Goal: Task Accomplishment & Management: Manage account settings

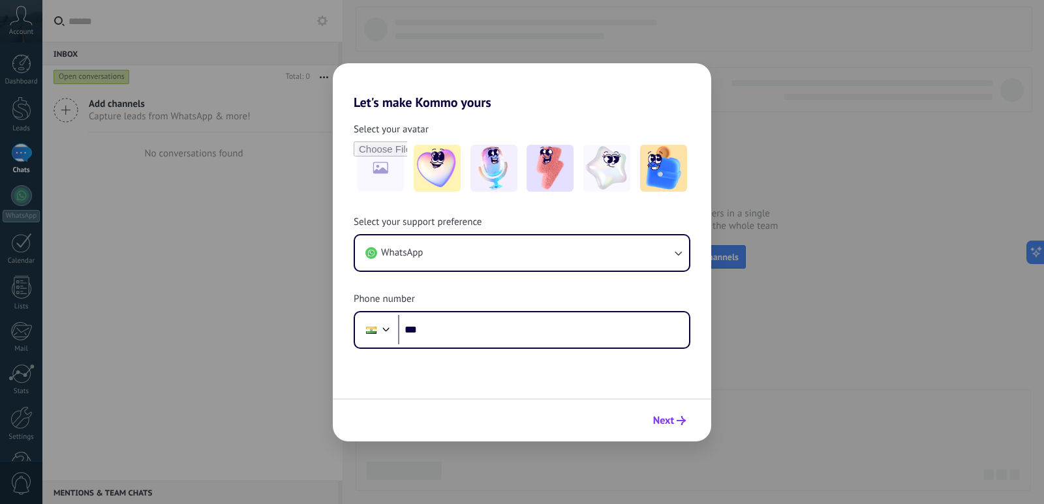
click at [684, 422] on use "submit" at bounding box center [681, 420] width 9 height 9
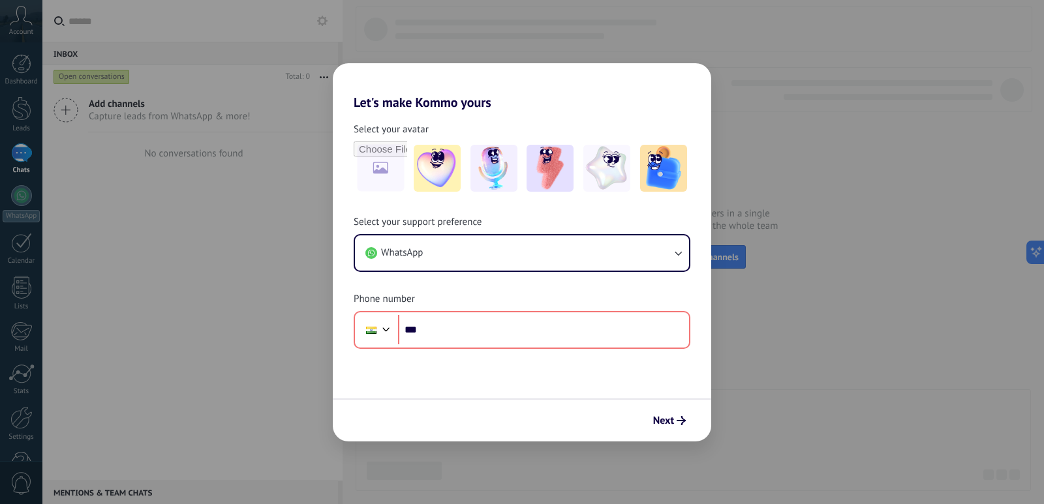
click at [698, 135] on div "Select your avatar" at bounding box center [522, 159] width 378 height 72
click at [688, 78] on h2 "Let's make Kommo yours" at bounding box center [522, 86] width 378 height 47
click at [450, 136] on div "Select your avatar" at bounding box center [522, 159] width 337 height 72
click at [450, 137] on div "Select your avatar" at bounding box center [522, 159] width 337 height 72
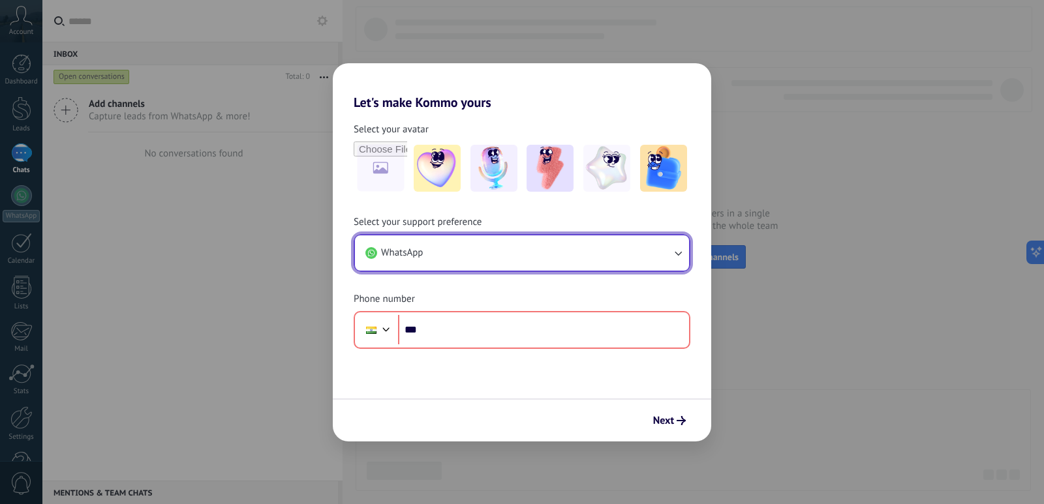
click at [509, 246] on button "WhatsApp" at bounding box center [522, 253] width 334 height 35
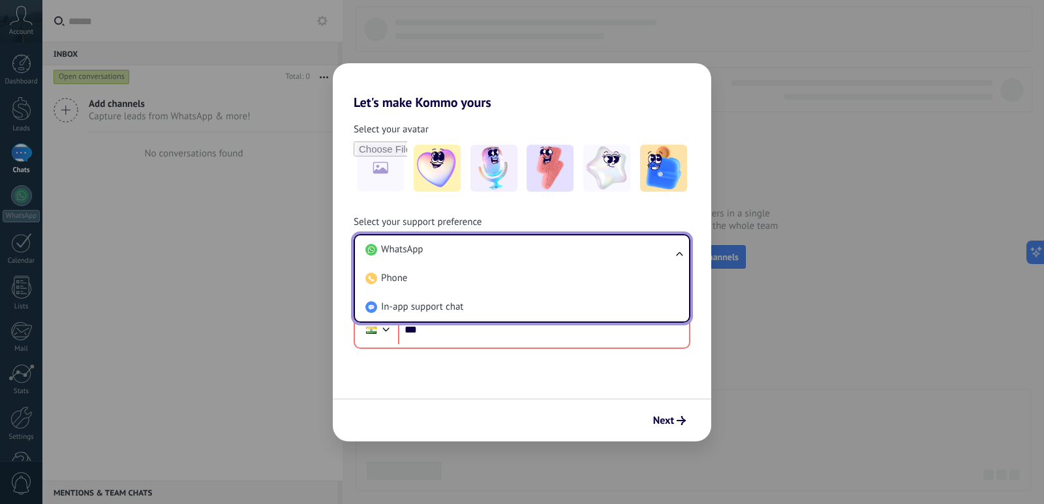
click at [737, 346] on div "Let's make Kommo yours Select your avatar Select your support preference WhatsA…" at bounding box center [522, 252] width 1044 height 504
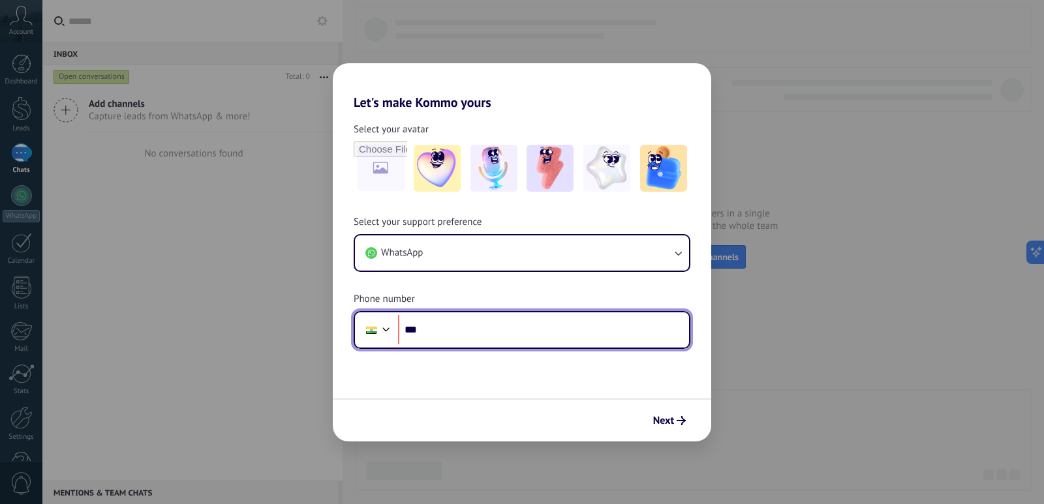
click at [596, 335] on input "***" at bounding box center [543, 330] width 291 height 30
type input "**********"
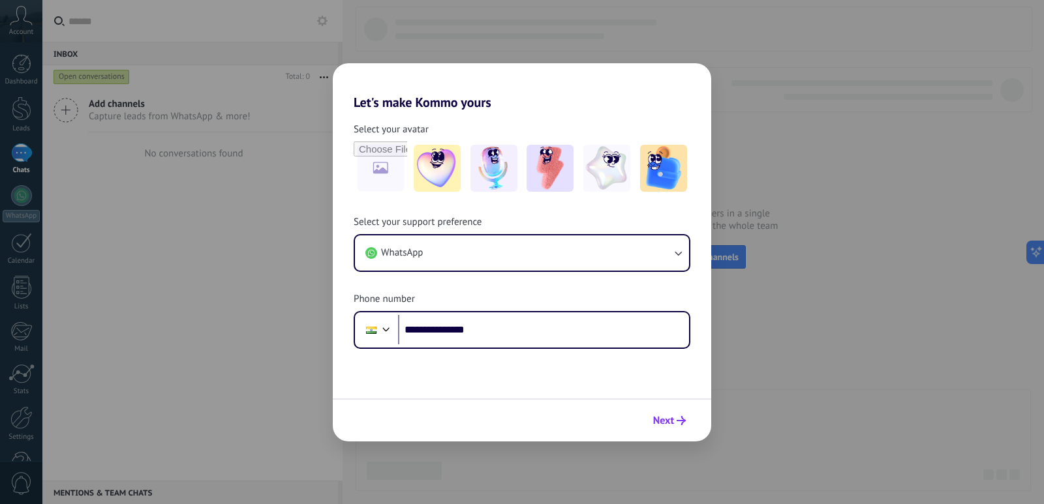
click at [682, 422] on icon "submit" at bounding box center [681, 420] width 9 height 9
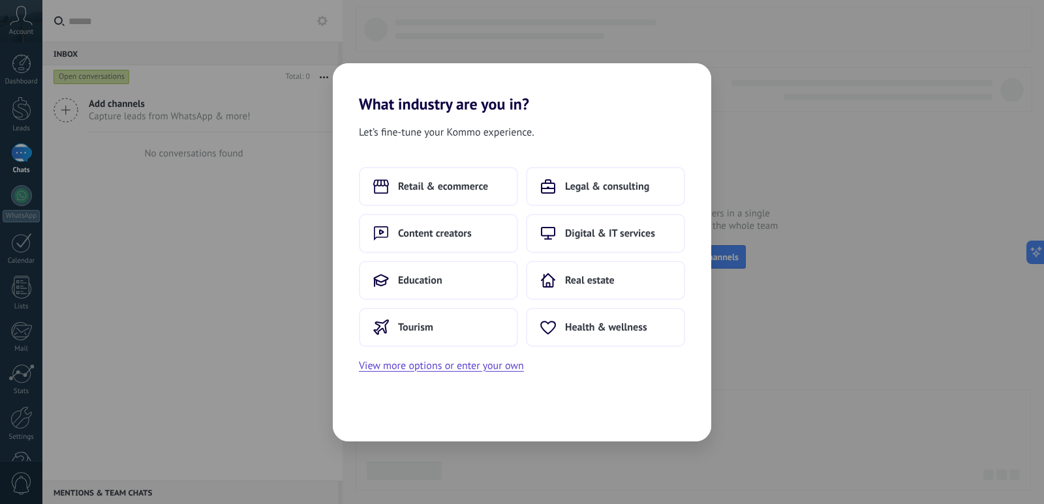
click at [725, 133] on div "What industry are you in? Let’s fine-tune your Kommo experience. Retail & ecomm…" at bounding box center [522, 252] width 1044 height 504
click at [433, 185] on span "Retail & ecommerce" at bounding box center [443, 186] width 90 height 13
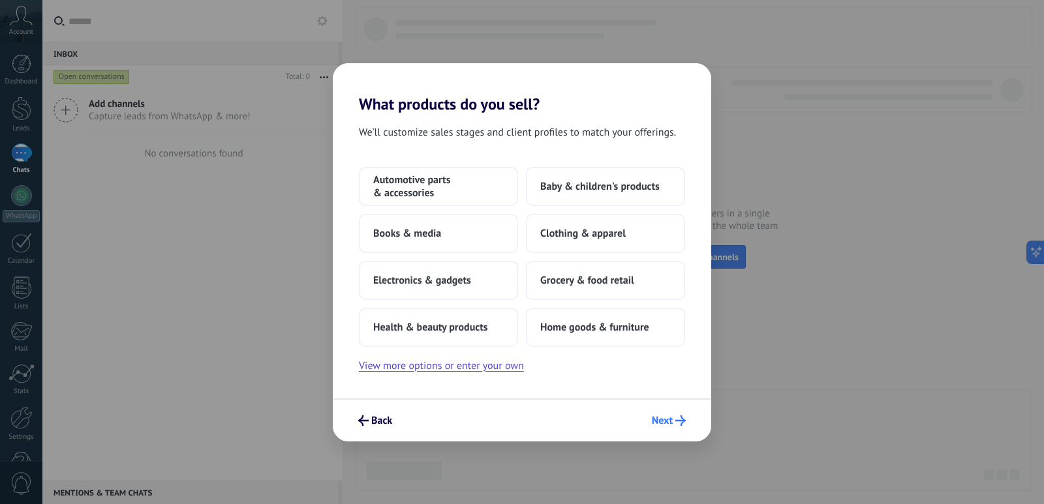
click at [673, 421] on span "Next" at bounding box center [669, 421] width 34 height 10
click at [666, 432] on div "Back Next" at bounding box center [522, 420] width 378 height 43
click at [667, 432] on div "Back Next" at bounding box center [522, 420] width 378 height 43
click at [680, 423] on icon "submit" at bounding box center [680, 421] width 10 height 10
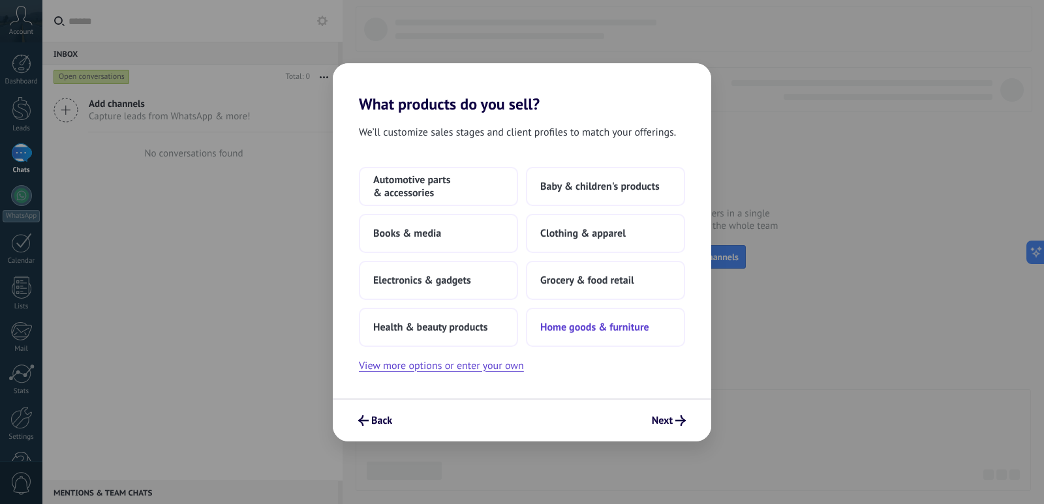
click at [633, 331] on span "Home goods & furniture" at bounding box center [594, 327] width 109 height 13
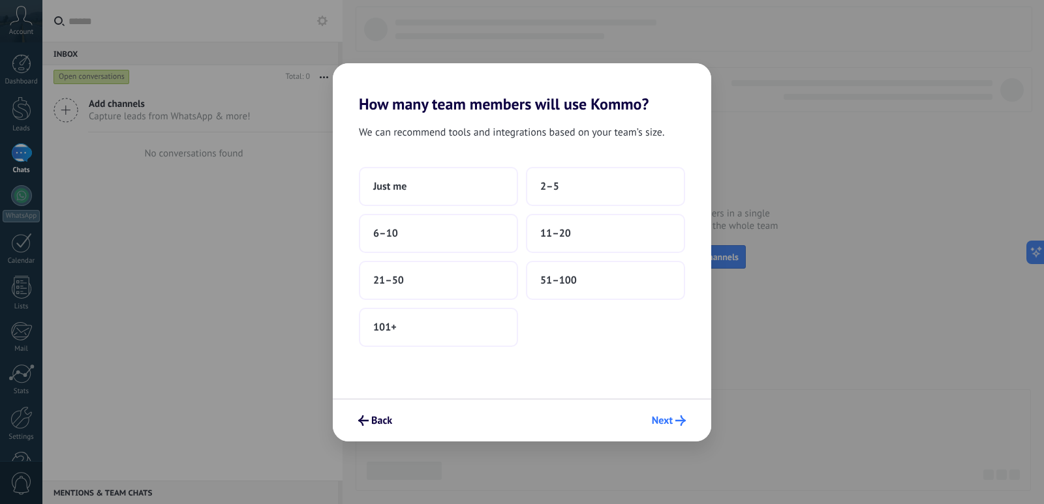
click at [690, 429] on button "Next" at bounding box center [669, 421] width 46 height 22
click at [682, 420] on icon "submit" at bounding box center [680, 421] width 10 height 10
click at [681, 420] on icon "submit" at bounding box center [680, 421] width 10 height 10
click at [673, 107] on h2 "How many team members will use Kommo?" at bounding box center [522, 88] width 378 height 50
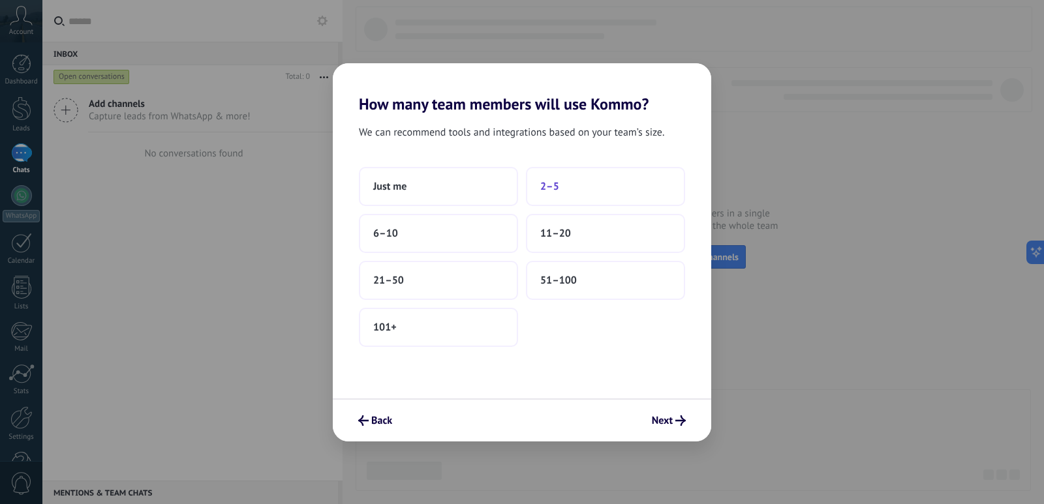
click at [573, 170] on button "2–5" at bounding box center [605, 186] width 159 height 39
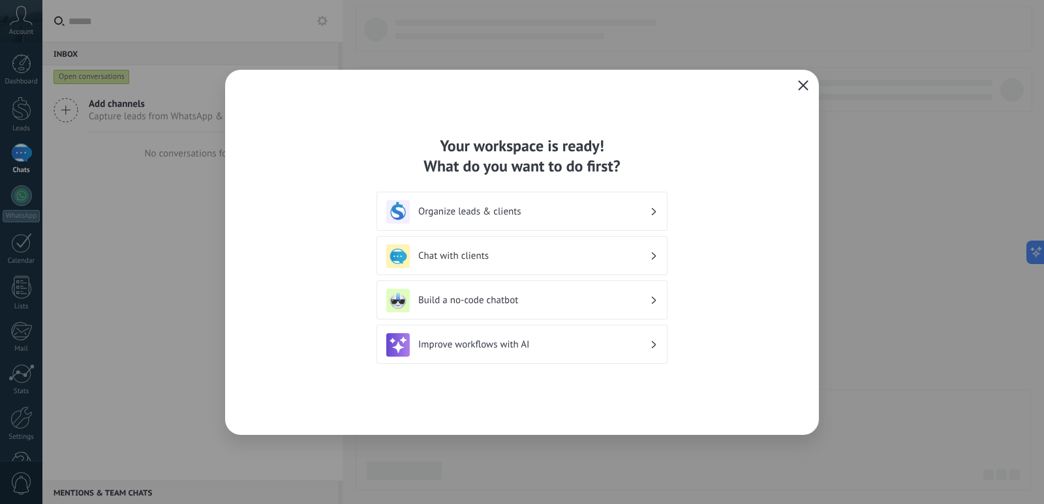
click at [809, 89] on button "button" at bounding box center [803, 86] width 17 height 18
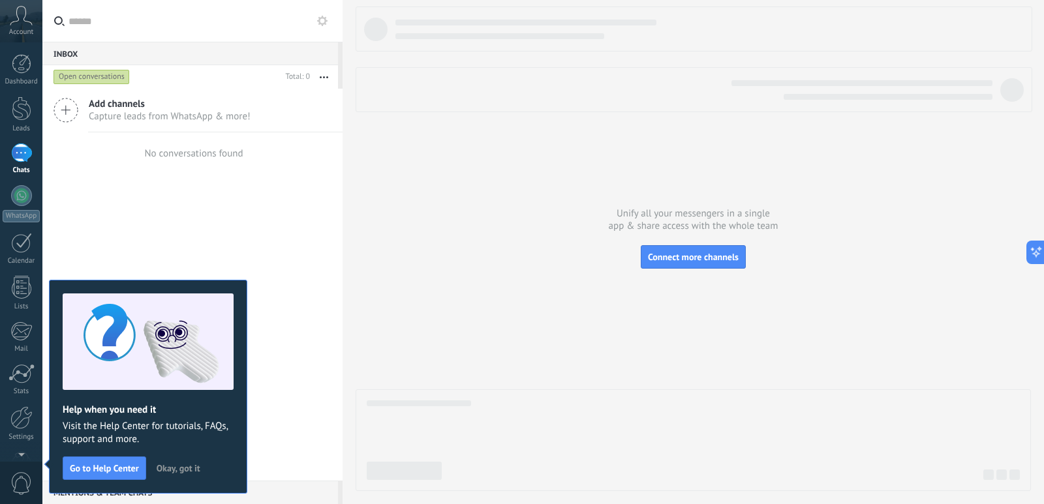
click at [20, 23] on icon at bounding box center [21, 16] width 23 height 20
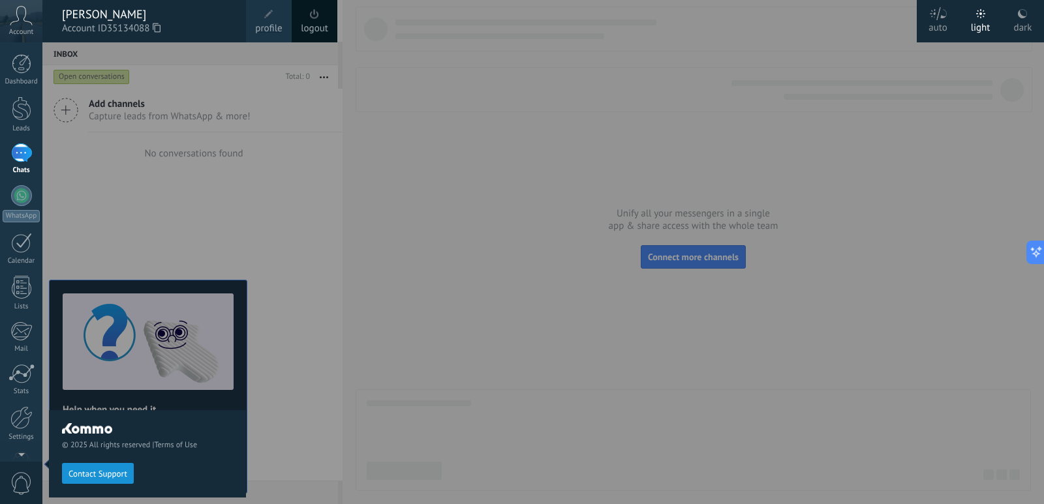
click at [20, 23] on icon at bounding box center [21, 16] width 23 height 20
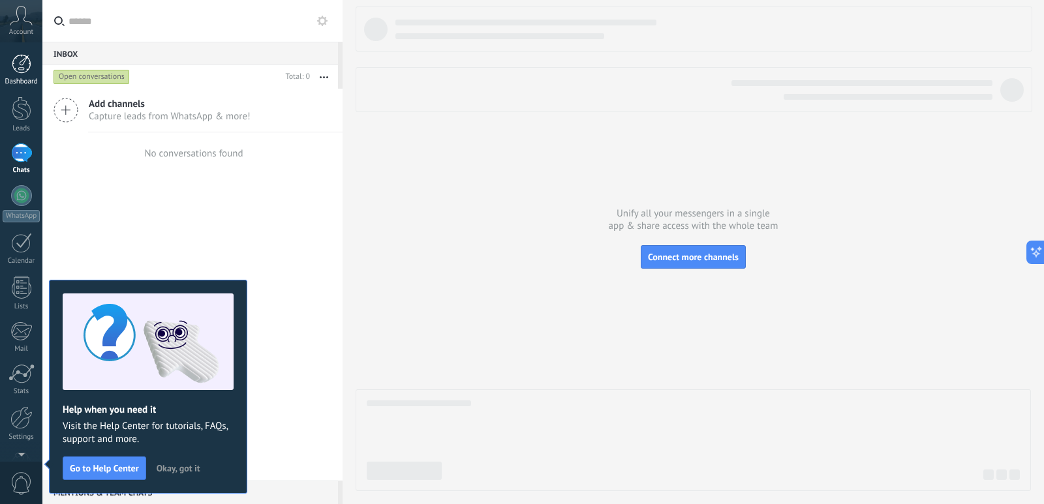
click at [14, 69] on div at bounding box center [22, 64] width 20 height 20
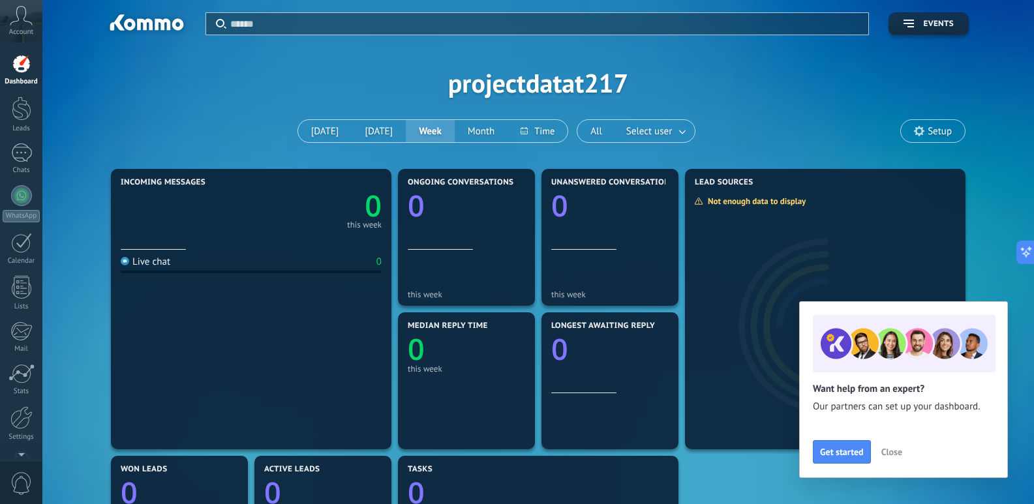
click at [894, 451] on span "Close" at bounding box center [891, 452] width 21 height 9
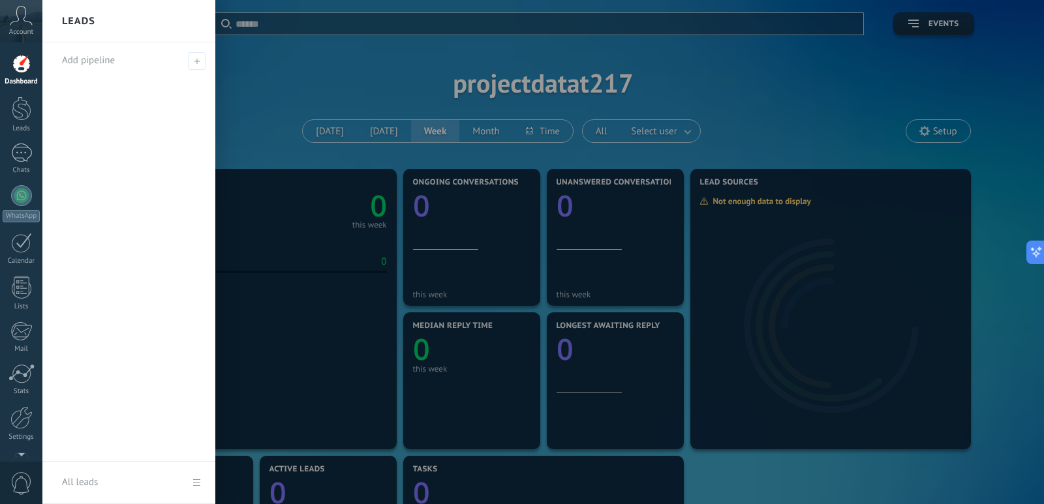
click at [256, 72] on div at bounding box center [564, 252] width 1044 height 504
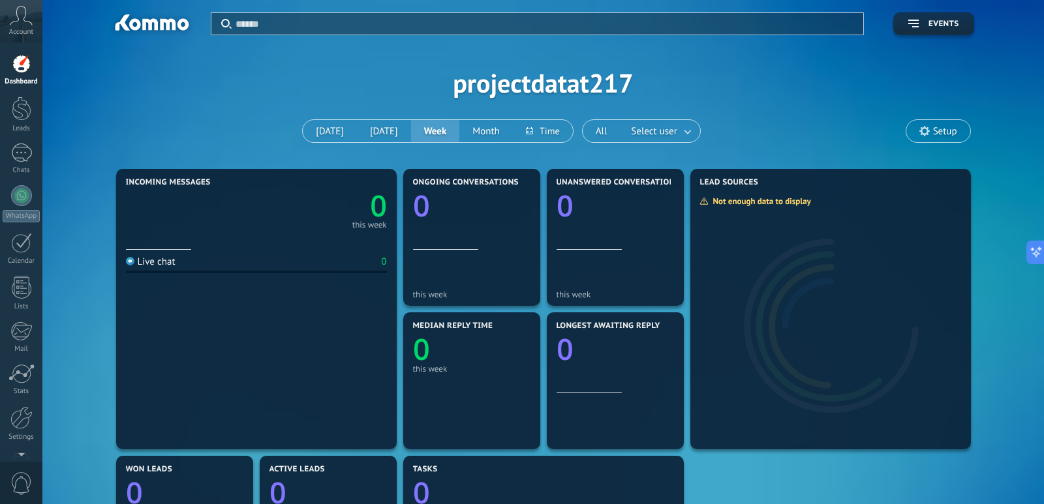
click at [436, 129] on button "Week" at bounding box center [435, 131] width 49 height 22
click at [474, 130] on button "Month" at bounding box center [485, 131] width 53 height 22
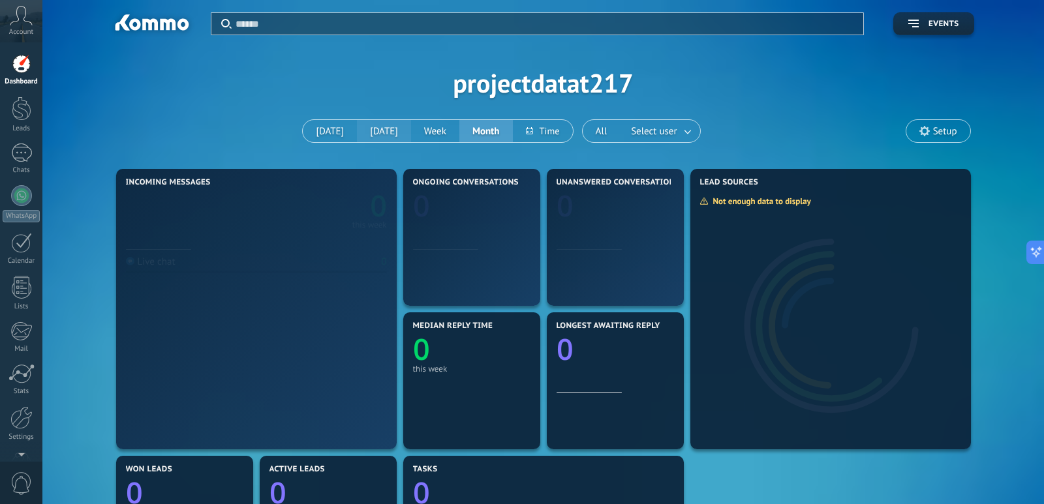
drag, startPoint x: 401, startPoint y: 132, endPoint x: 353, endPoint y: 134, distance: 48.3
click at [401, 132] on button "[DATE]" at bounding box center [384, 131] width 54 height 22
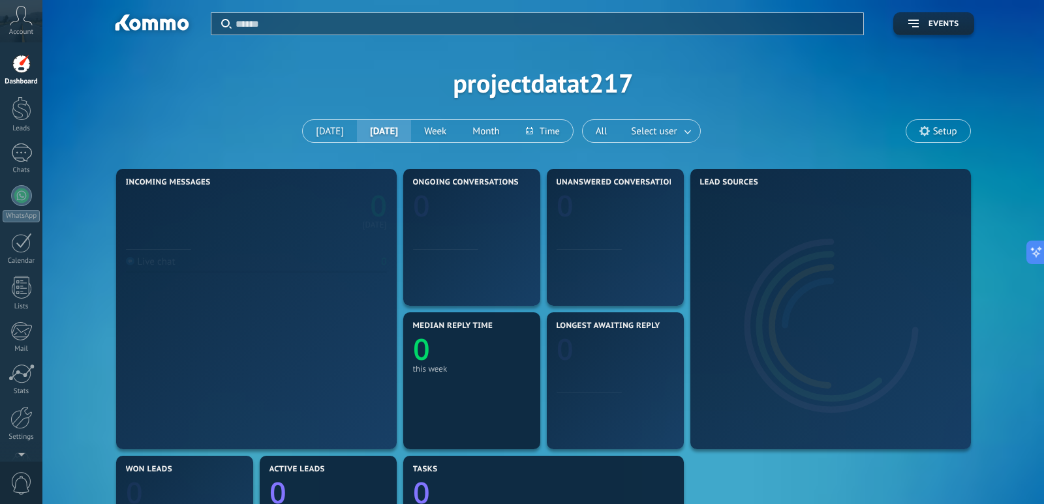
click at [357, 134] on button "[DATE]" at bounding box center [384, 131] width 54 height 22
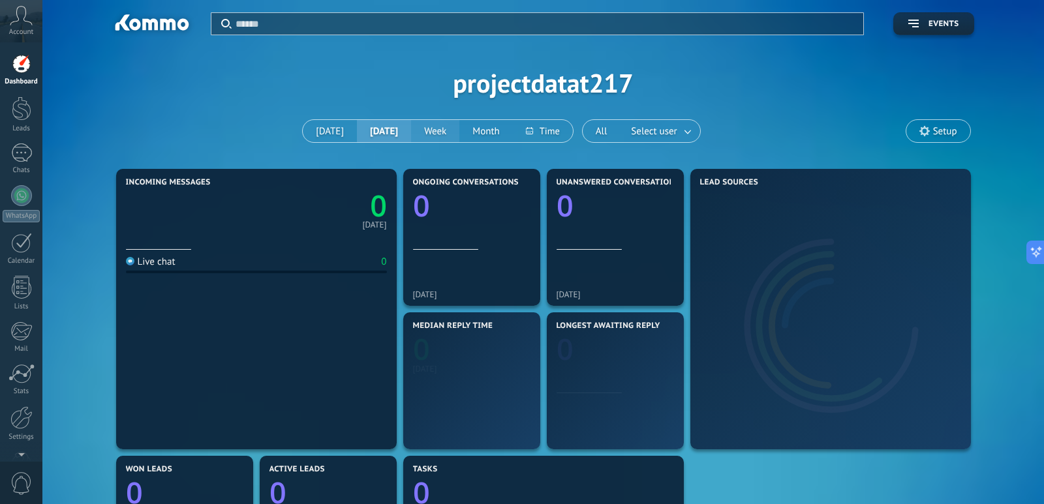
click at [416, 129] on button "Week" at bounding box center [435, 131] width 48 height 22
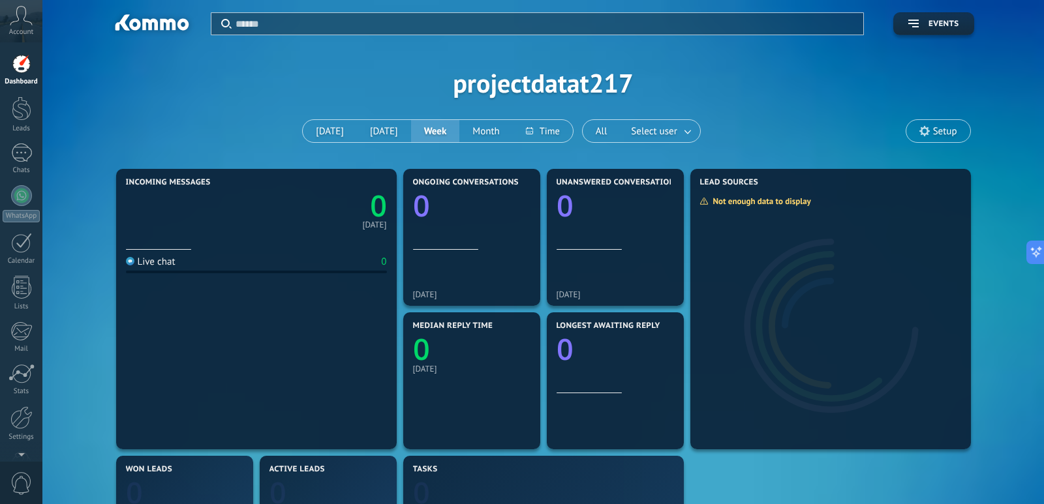
click at [448, 129] on button "Week" at bounding box center [435, 131] width 49 height 22
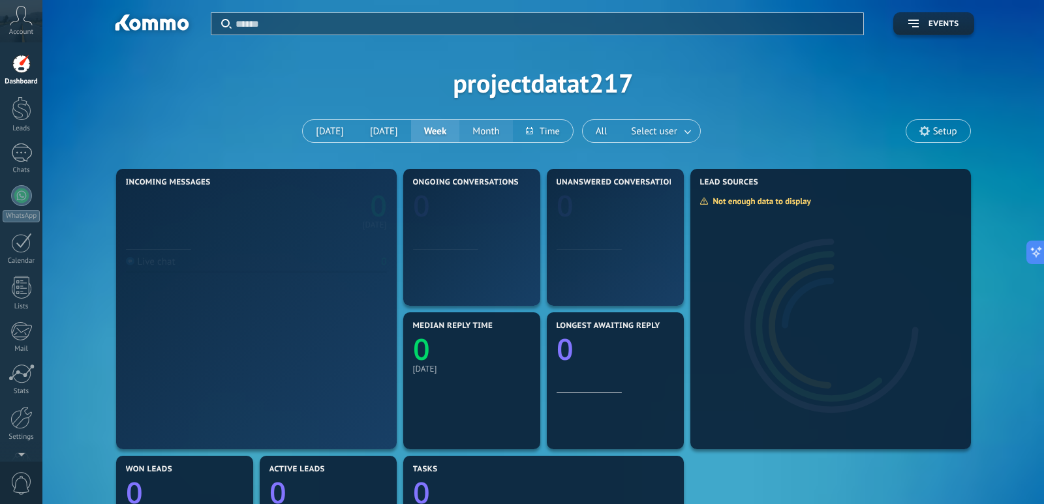
click at [479, 129] on button "Month" at bounding box center [485, 131] width 53 height 22
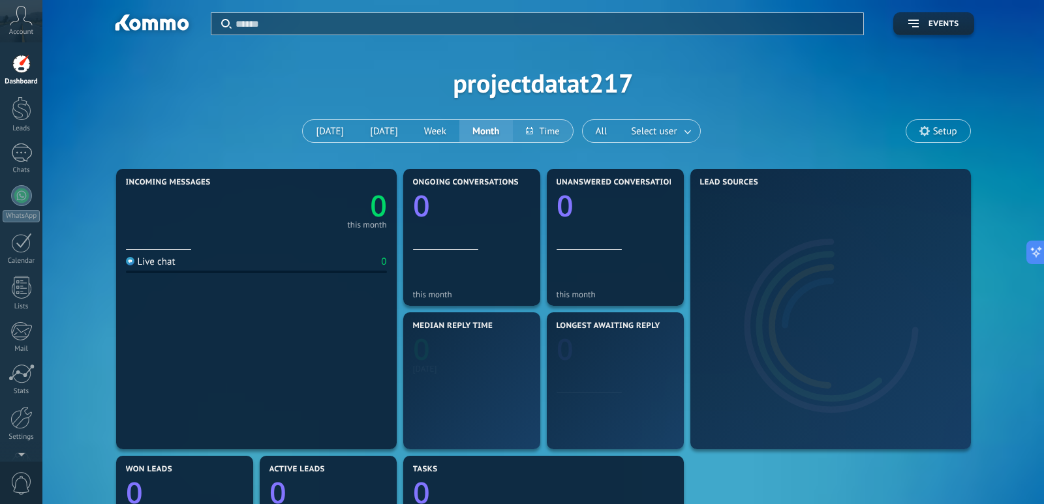
click at [553, 132] on button at bounding box center [543, 131] width 60 height 22
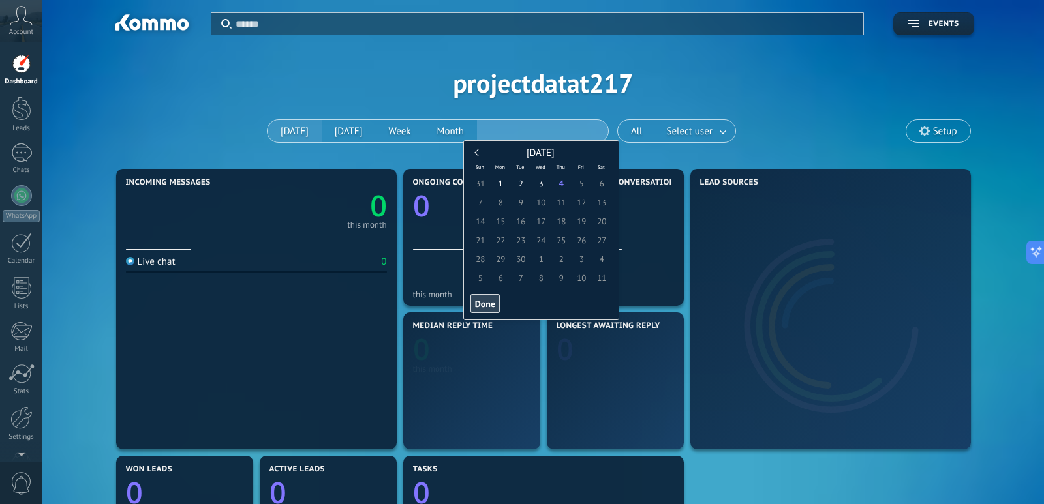
click at [277, 131] on div "Apply Events projectdatat217 [DATE] [DATE] Week Month All Select user Setup" at bounding box center [543, 83] width 962 height 166
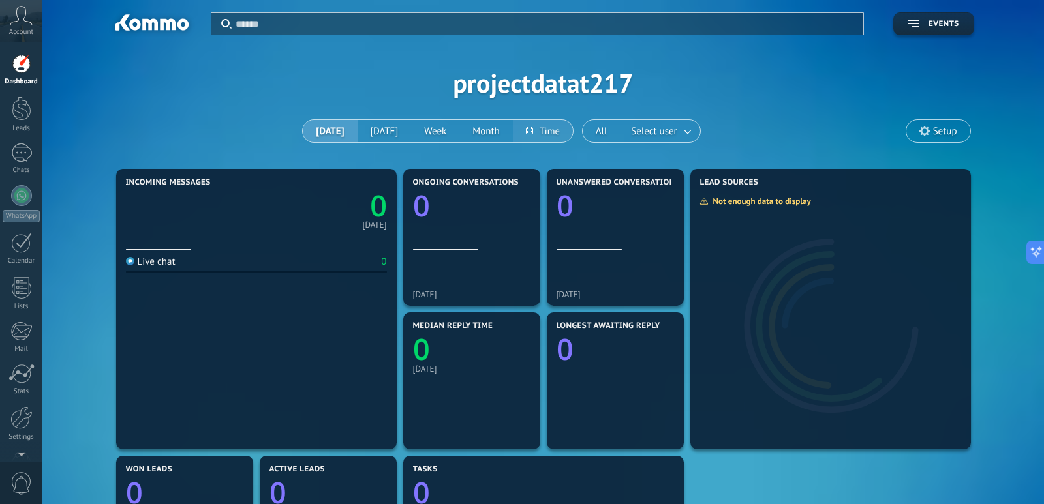
click at [519, 134] on button at bounding box center [543, 131] width 60 height 22
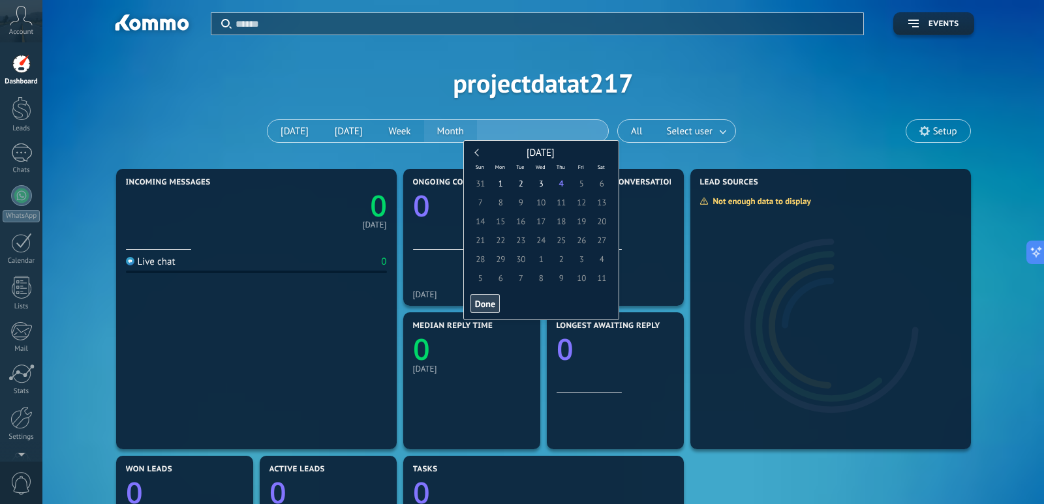
click at [441, 132] on div "[DATE] [DATE] Week Month" at bounding box center [438, 130] width 342 height 23
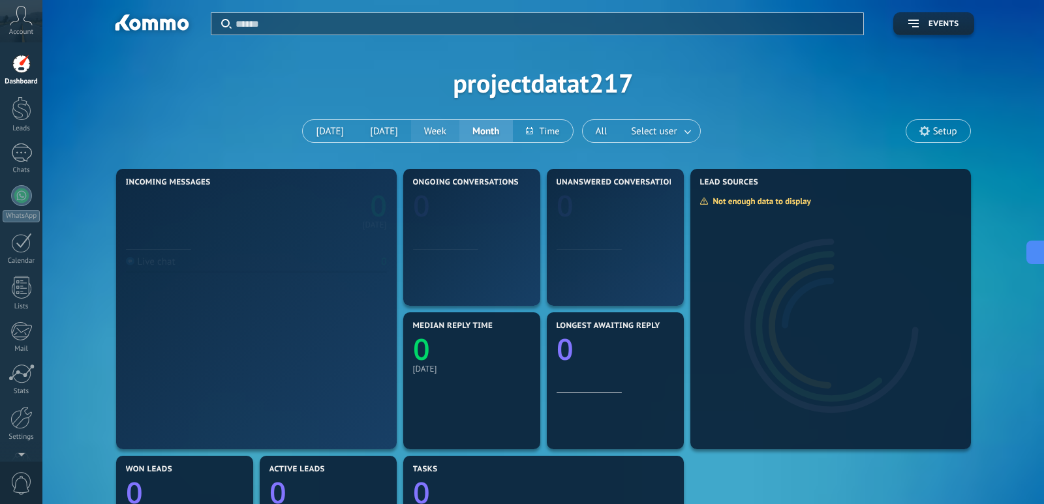
click at [411, 131] on button "Week" at bounding box center [435, 131] width 48 height 22
click at [371, 130] on button "[DATE]" at bounding box center [384, 131] width 54 height 22
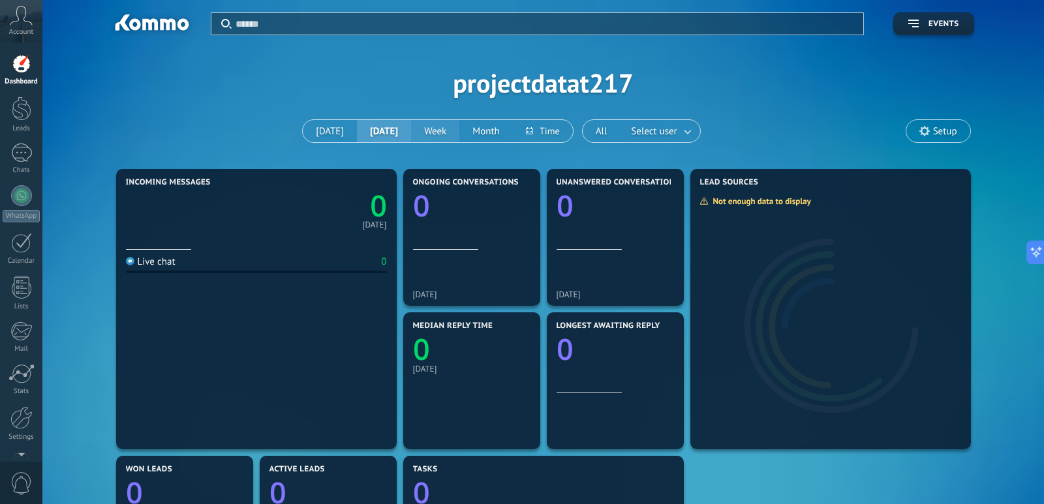
click at [436, 133] on button "Week" at bounding box center [435, 131] width 48 height 22
click at [540, 129] on button at bounding box center [543, 131] width 60 height 22
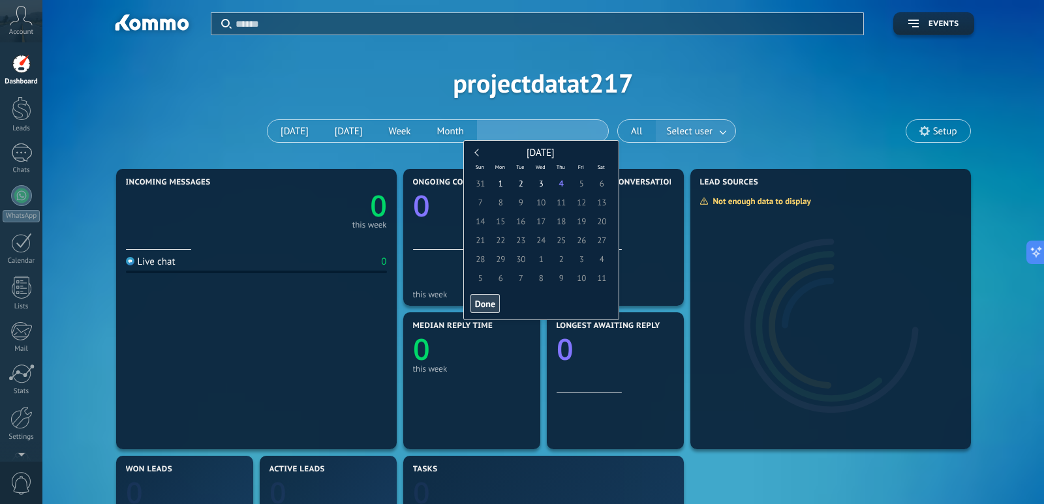
click at [720, 130] on button "Select user" at bounding box center [696, 131] width 80 height 22
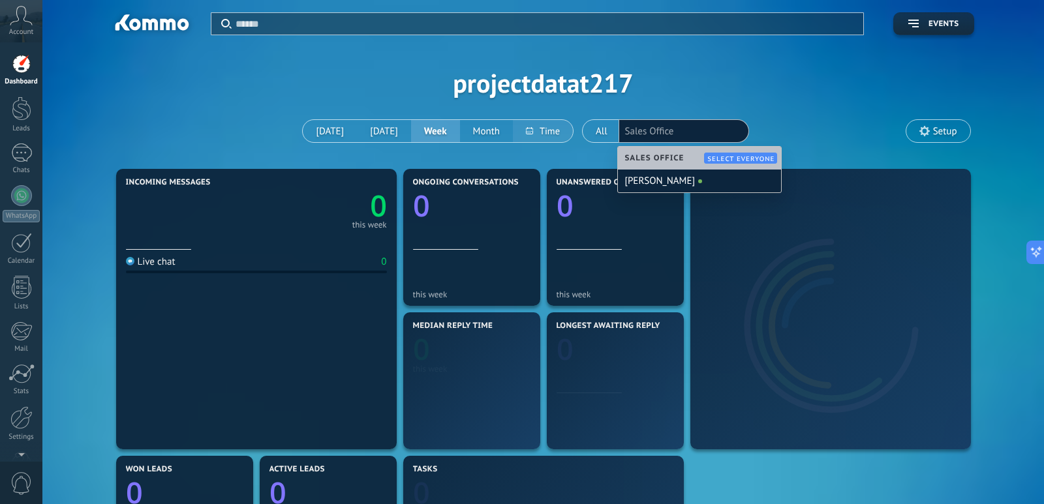
click at [542, 130] on button at bounding box center [543, 131] width 60 height 22
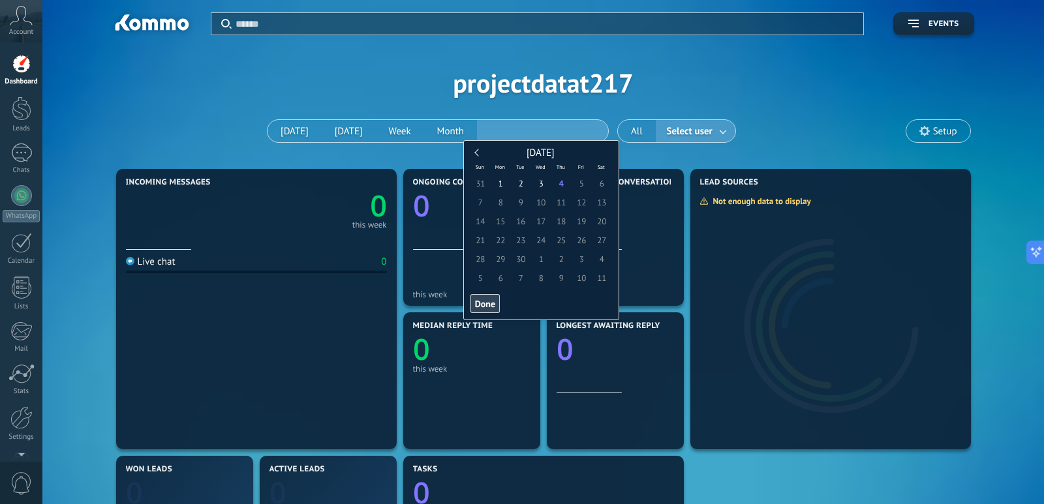
click at [486, 209] on span "7" at bounding box center [480, 202] width 20 height 19
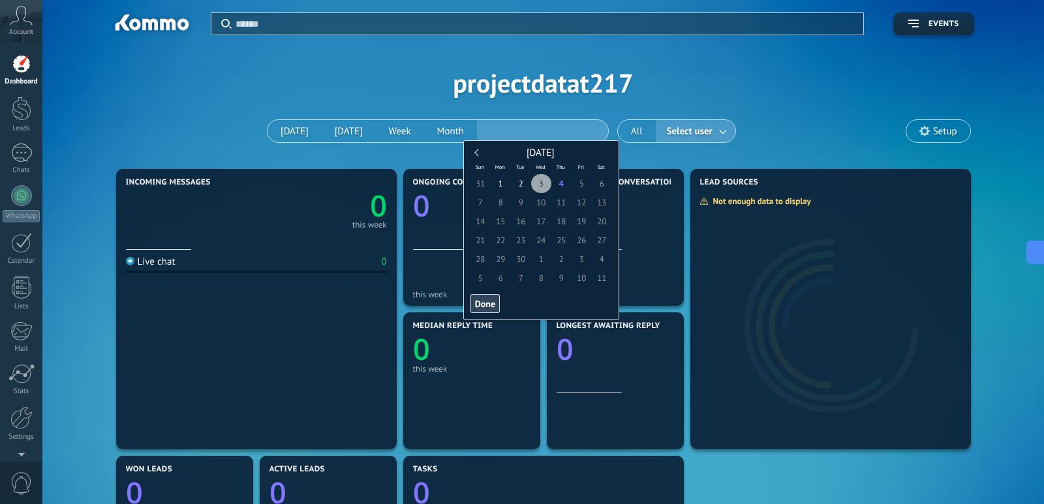
type input "**********"
click at [536, 185] on span "3" at bounding box center [541, 183] width 20 height 19
click at [305, 222] on link "0" at bounding box center [321, 206] width 130 height 40
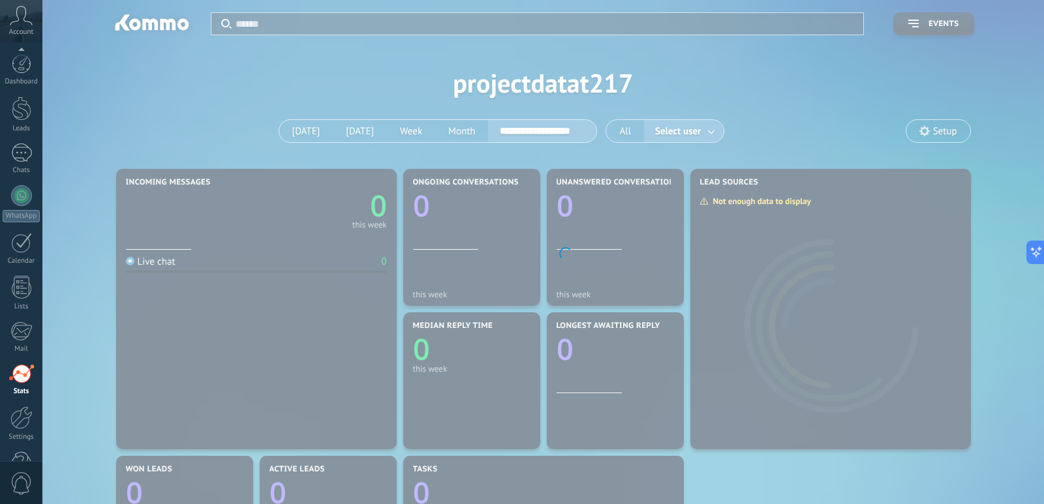
scroll to position [38, 0]
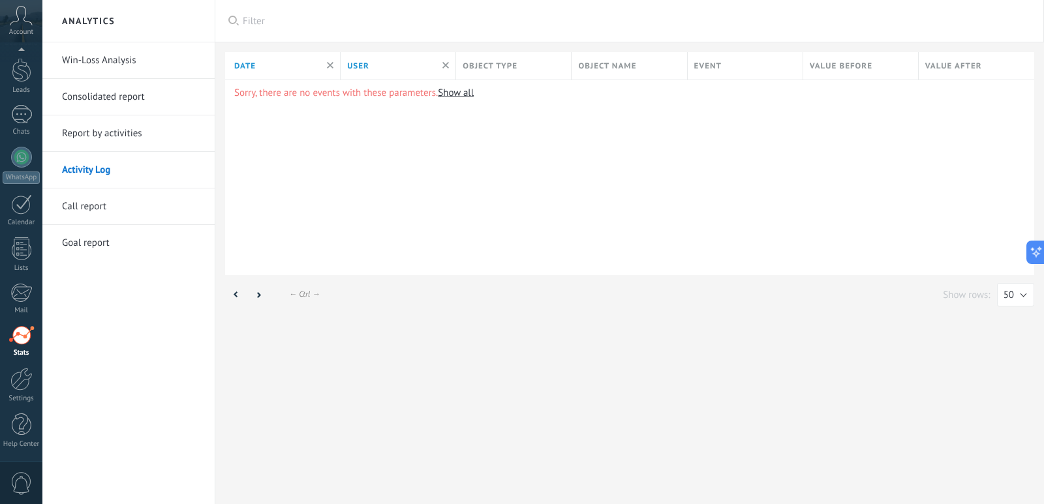
click at [400, 136] on div "Sorry, there are no events with these parameters. Show all" at bounding box center [629, 178] width 809 height 196
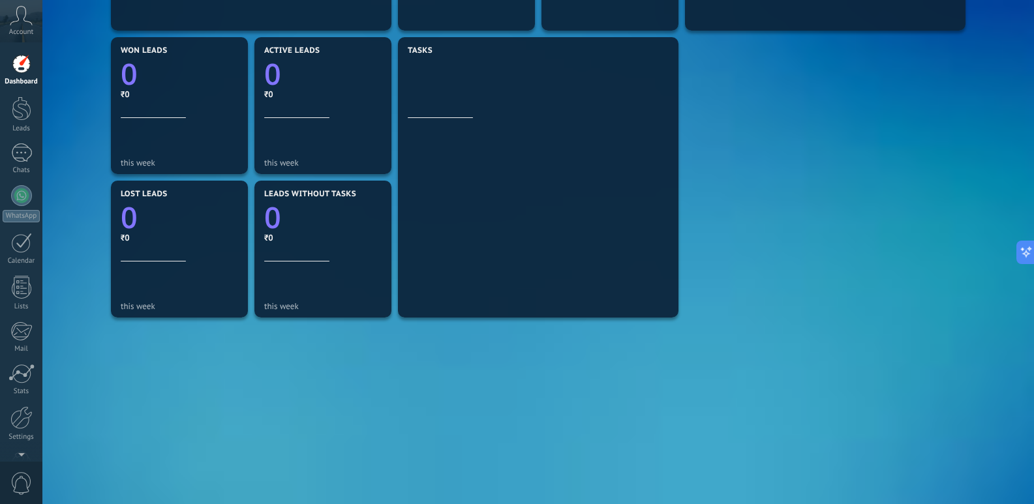
click at [758, 228] on div "Incoming messages 0 this week Live chat 0 Ongoing conversations 0 this week Una…" at bounding box center [538, 106] width 861 height 718
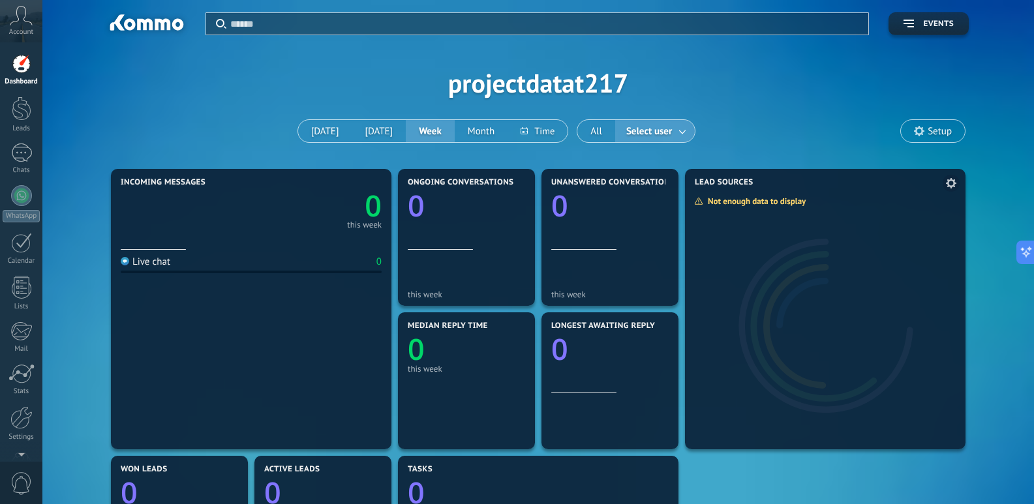
click at [765, 279] on div at bounding box center [825, 319] width 281 height 261
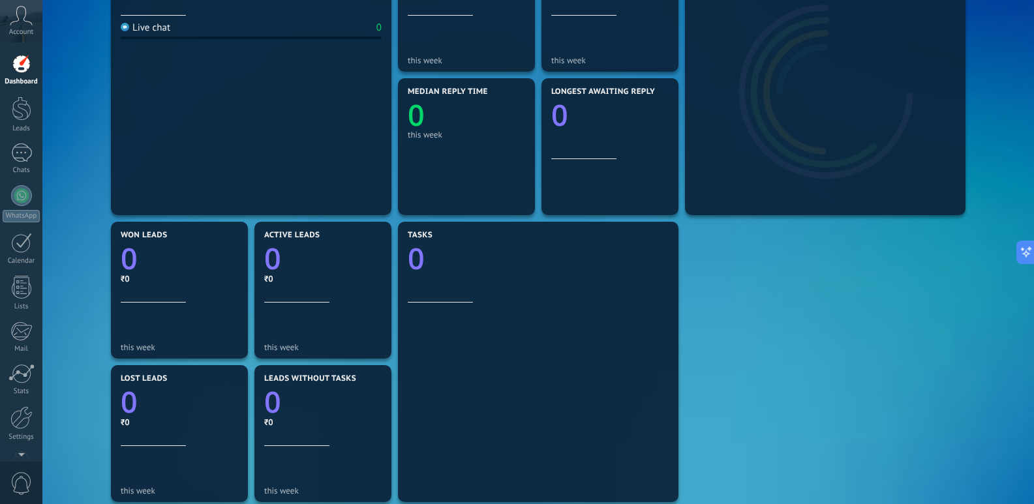
scroll to position [239, 0]
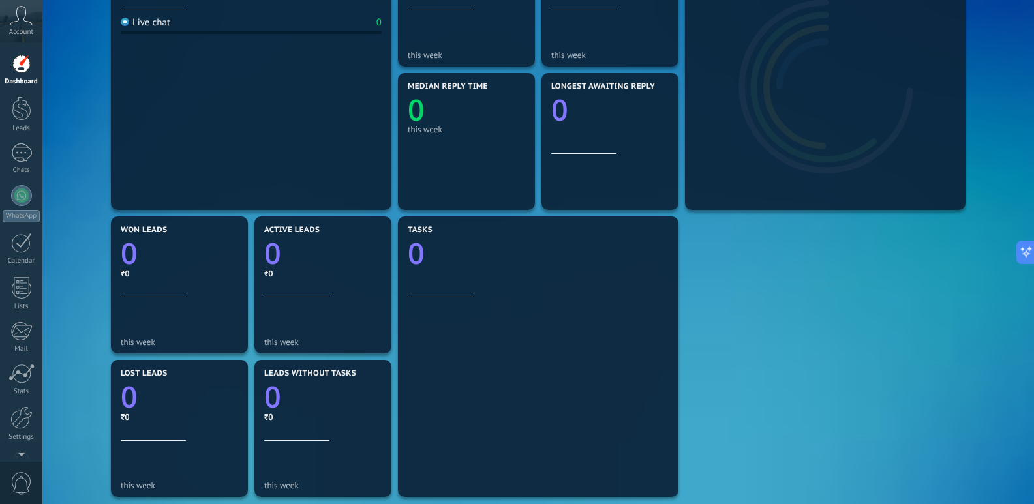
click at [732, 239] on div "Incoming messages 0 this week Live chat 0 Ongoing conversations 0 this week Una…" at bounding box center [538, 285] width 861 height 718
drag, startPoint x: 732, startPoint y: 239, endPoint x: 689, endPoint y: 309, distance: 82.0
click at [689, 309] on div "Incoming messages 0 this week Live chat 0 Ongoing conversations 0 this week Una…" at bounding box center [538, 285] width 861 height 718
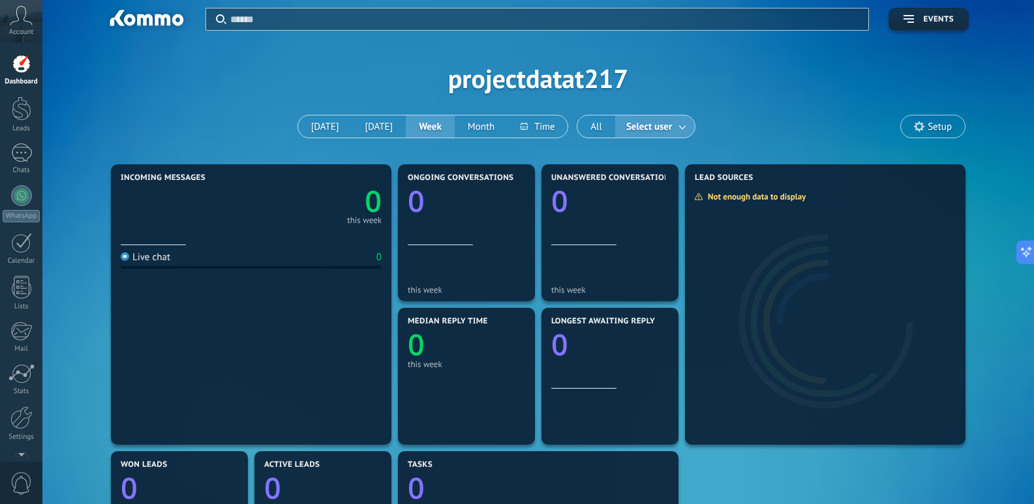
scroll to position [0, 0]
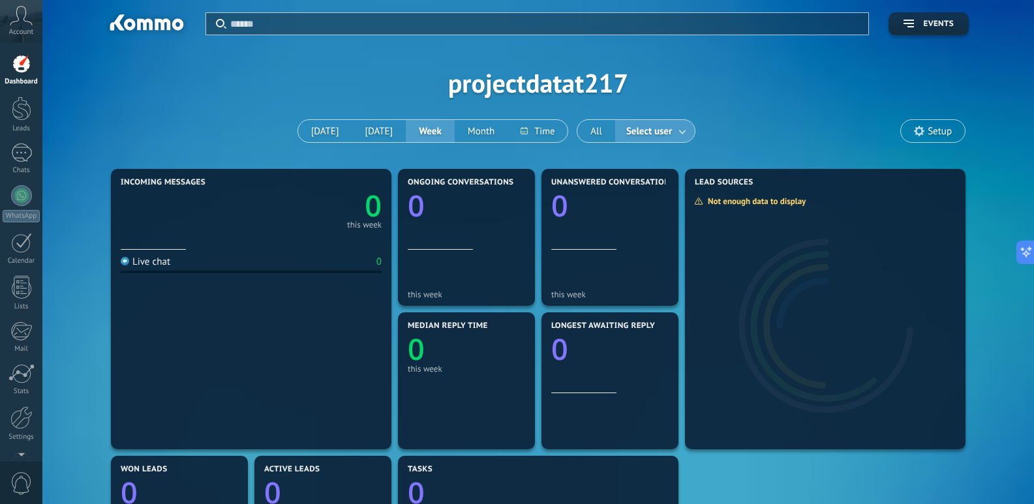
click at [922, 128] on icon at bounding box center [919, 131] width 10 height 10
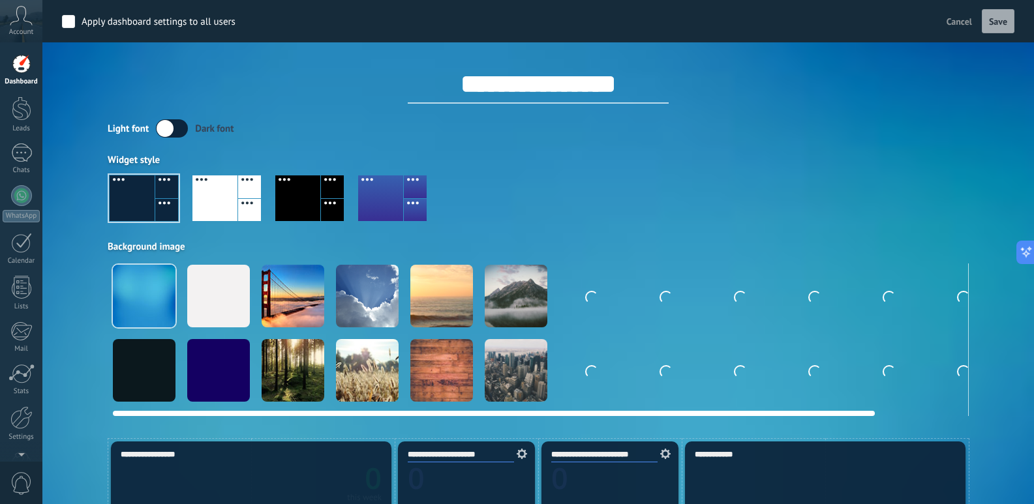
click at [290, 294] on div at bounding box center [293, 296] width 63 height 63
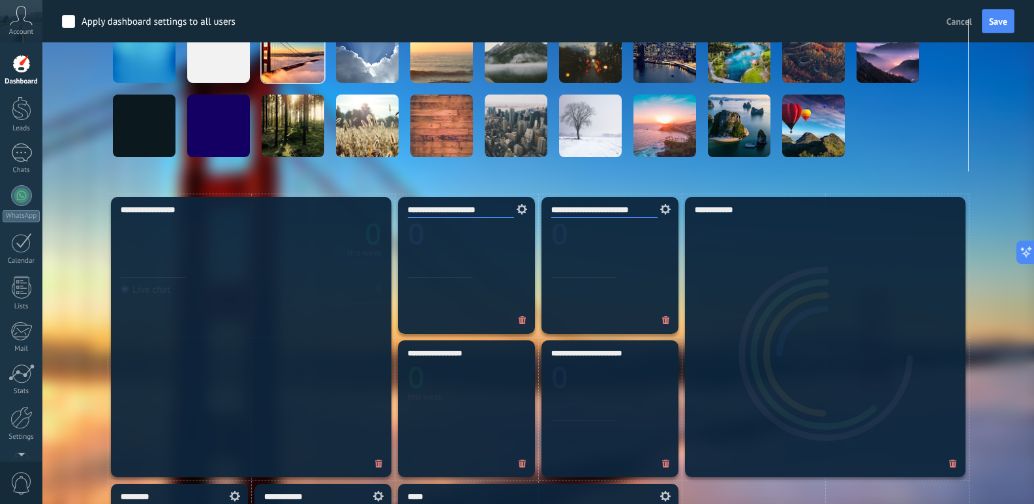
scroll to position [239, 0]
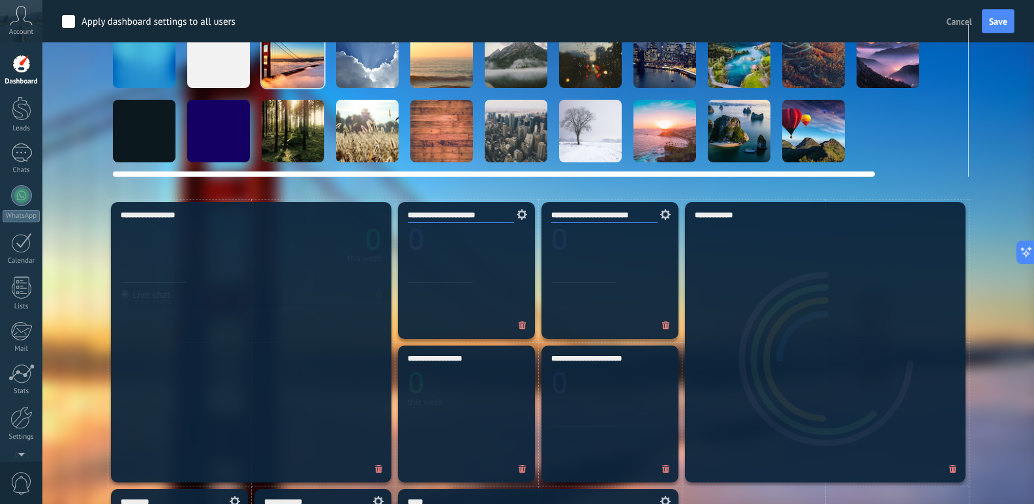
click at [444, 147] on div at bounding box center [441, 131] width 63 height 63
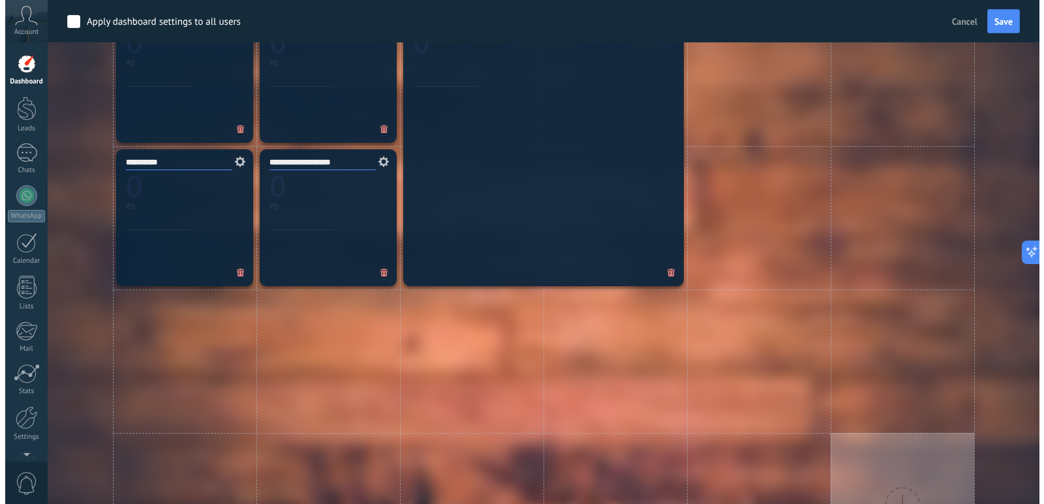
scroll to position [718, 0]
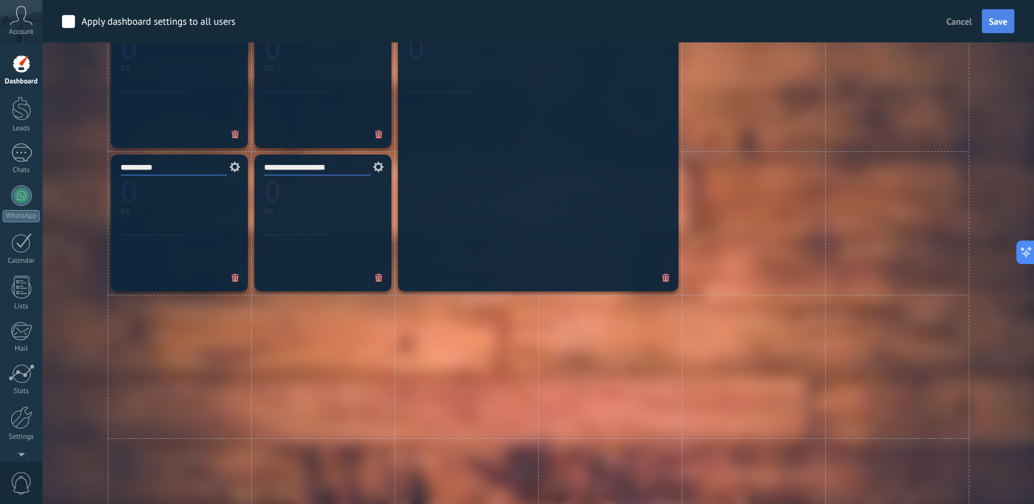
click at [999, 32] on button "Save" at bounding box center [998, 21] width 33 height 25
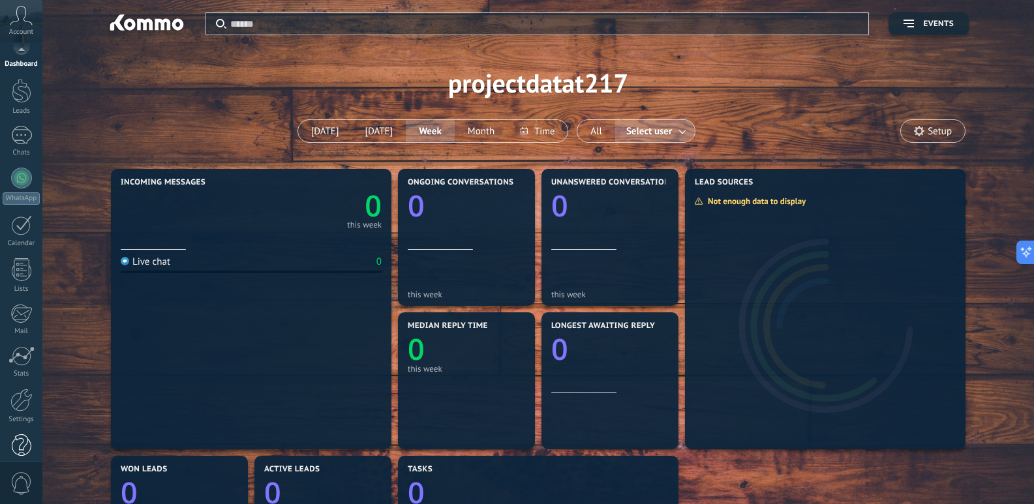
scroll to position [38, 0]
click at [31, 87] on div "Leads" at bounding box center [22, 90] width 38 height 8
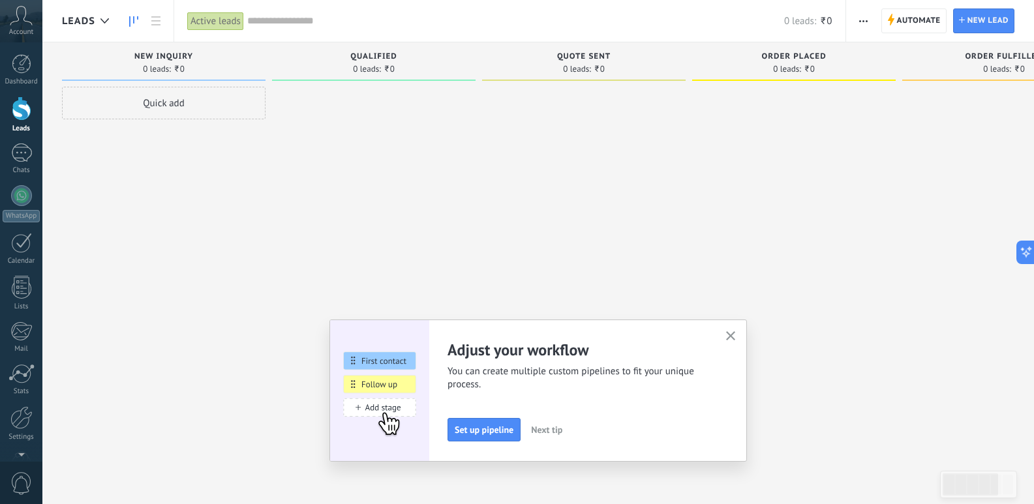
click at [131, 23] on icon at bounding box center [133, 21] width 9 height 10
click at [157, 21] on use at bounding box center [155, 20] width 9 height 9
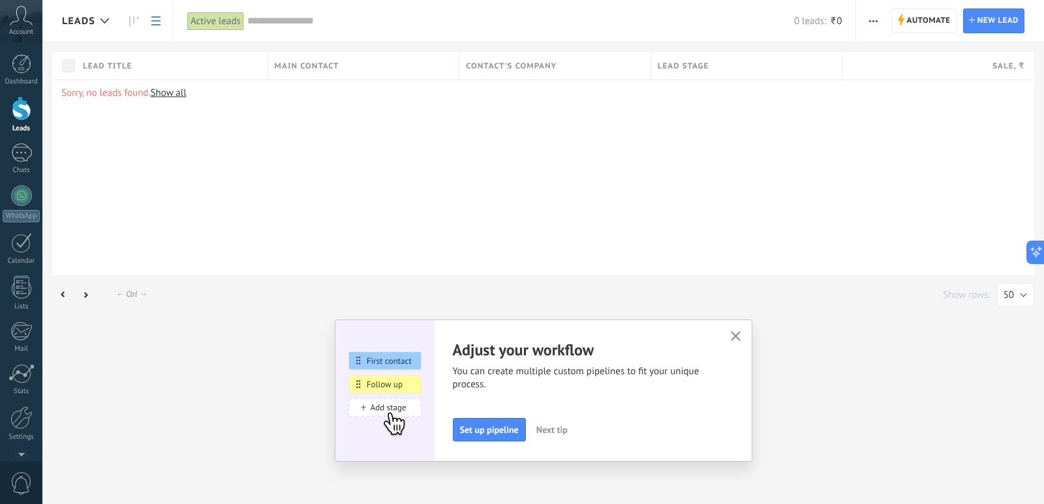
click at [736, 335] on icon "button" at bounding box center [736, 336] width 10 height 10
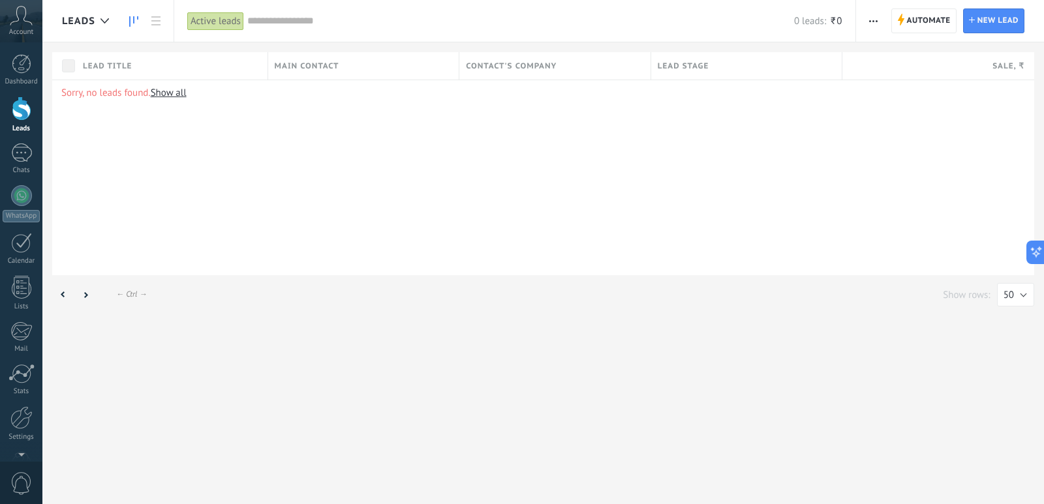
click at [134, 21] on icon at bounding box center [133, 21] width 9 height 10
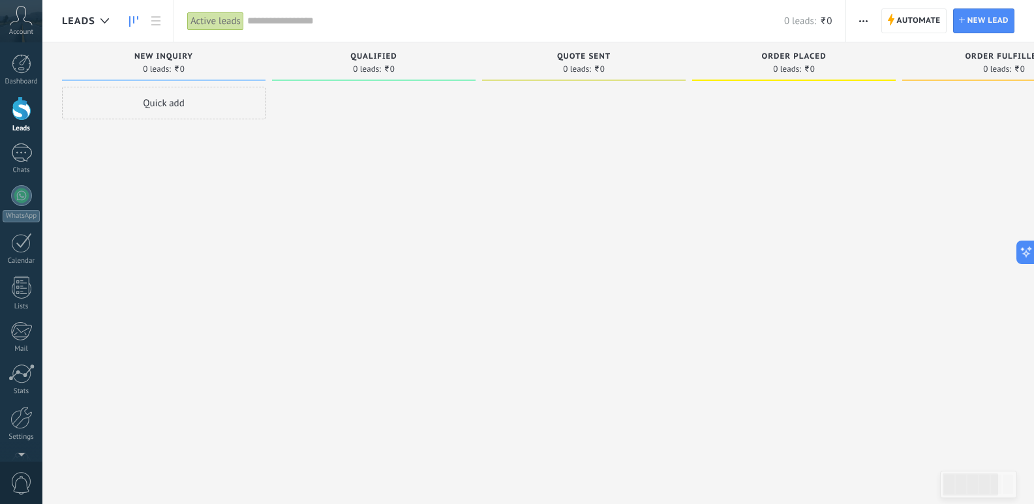
click at [179, 106] on div "Quick add" at bounding box center [164, 103] width 204 height 33
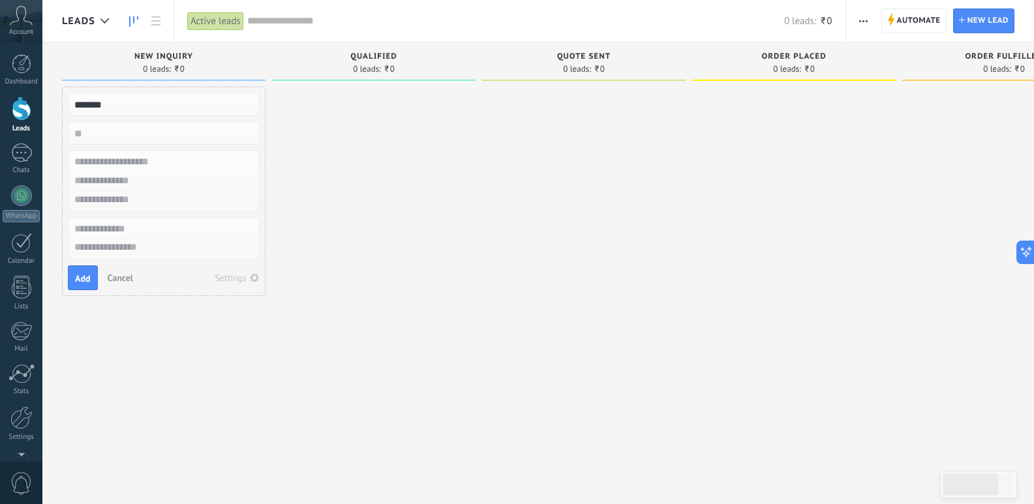
type input "*******"
click at [155, 136] on input "numeric" at bounding box center [162, 133] width 191 height 18
type input "*****"
click at [140, 172] on input "text" at bounding box center [162, 181] width 191 height 19
click at [141, 160] on input "text" at bounding box center [162, 162] width 191 height 19
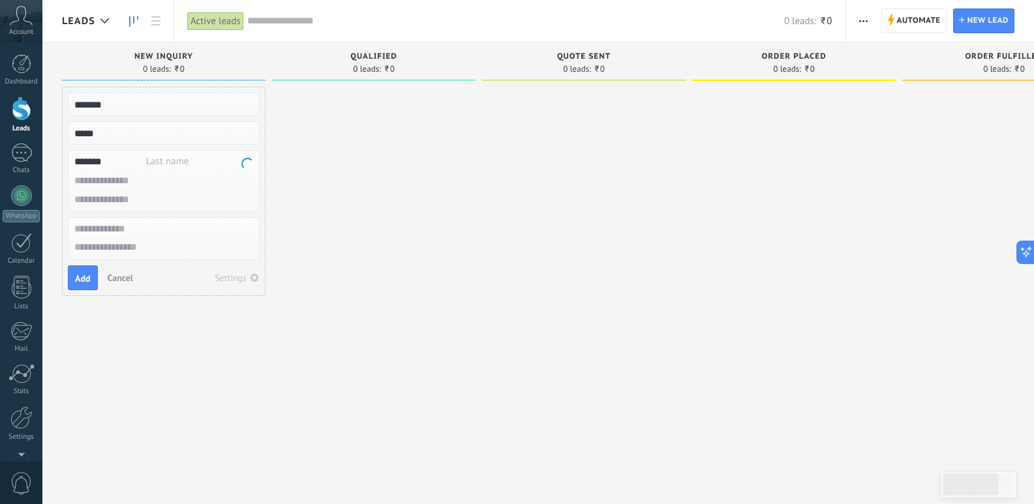
type input "*******"
click at [135, 183] on input "text" at bounding box center [162, 181] width 191 height 19
type input "**********"
click at [132, 195] on input "text" at bounding box center [162, 200] width 191 height 19
type input "**********"
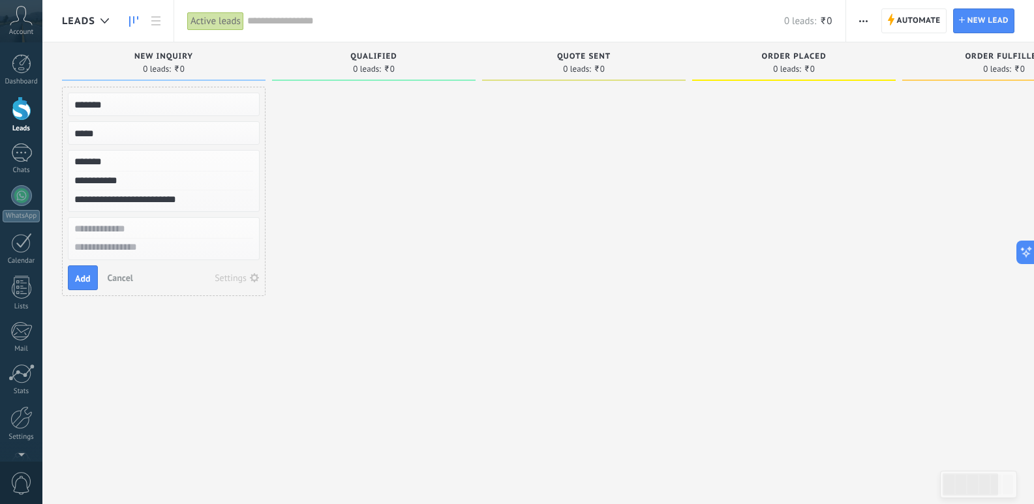
click at [136, 232] on input "text" at bounding box center [162, 229] width 191 height 19
type input "*******"
click at [179, 250] on textarea at bounding box center [164, 248] width 191 height 19
type textarea "**"
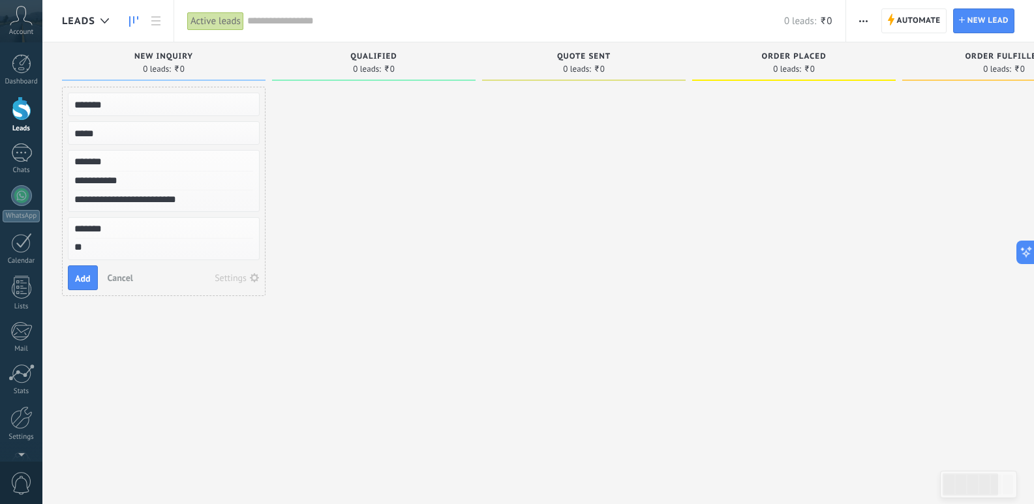
type textarea "***"
type textarea "****"
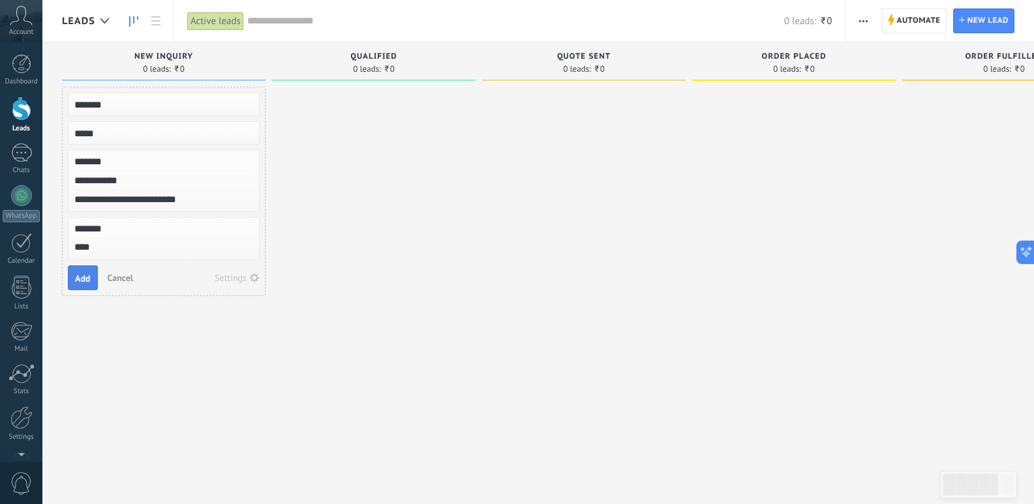
type textarea "****"
click at [87, 279] on span "Add" at bounding box center [83, 278] width 16 height 9
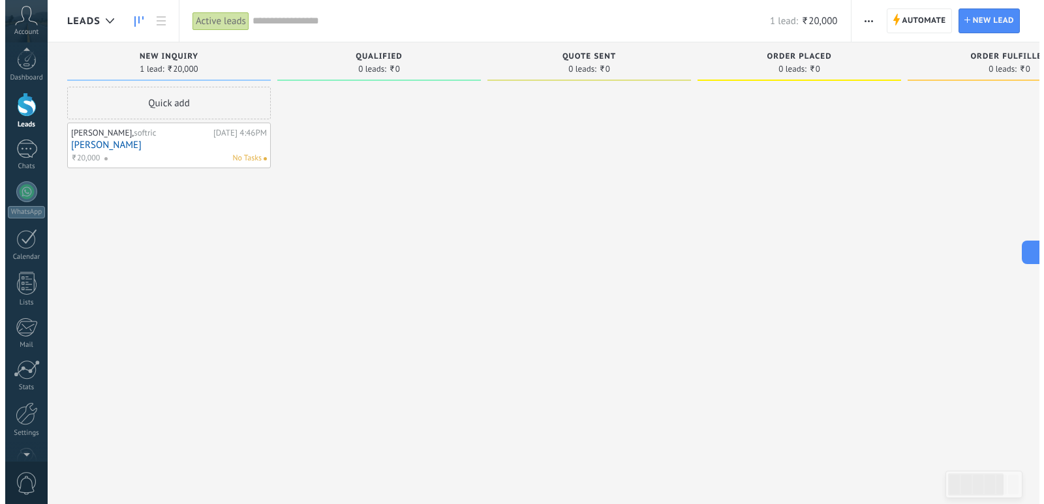
scroll to position [0, 0]
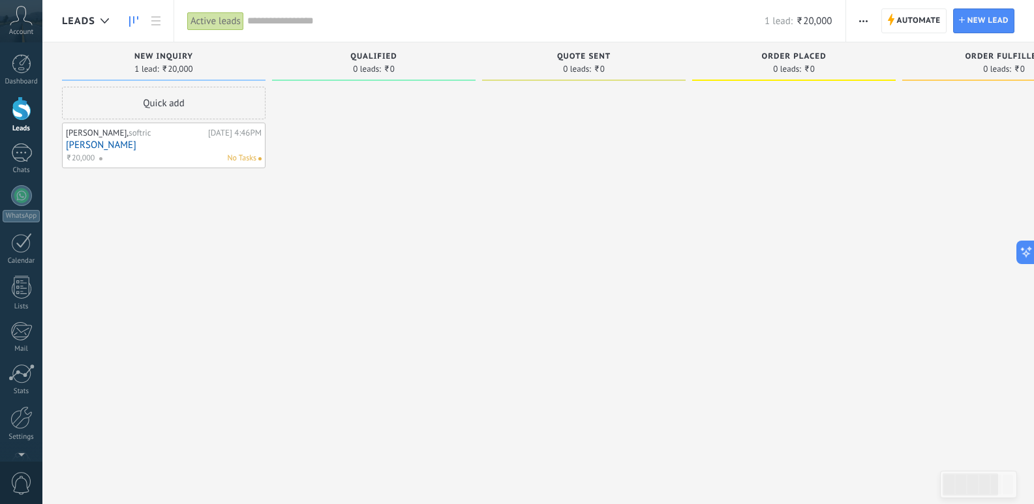
click at [235, 151] on div "[PERSON_NAME], softric [DATE] 4:46PM [PERSON_NAME] ₹20,000 No Tasks" at bounding box center [164, 146] width 196 height 38
click at [223, 160] on div "No Tasks" at bounding box center [178, 159] width 158 height 12
click at [236, 161] on span "No Tasks" at bounding box center [241, 159] width 29 height 12
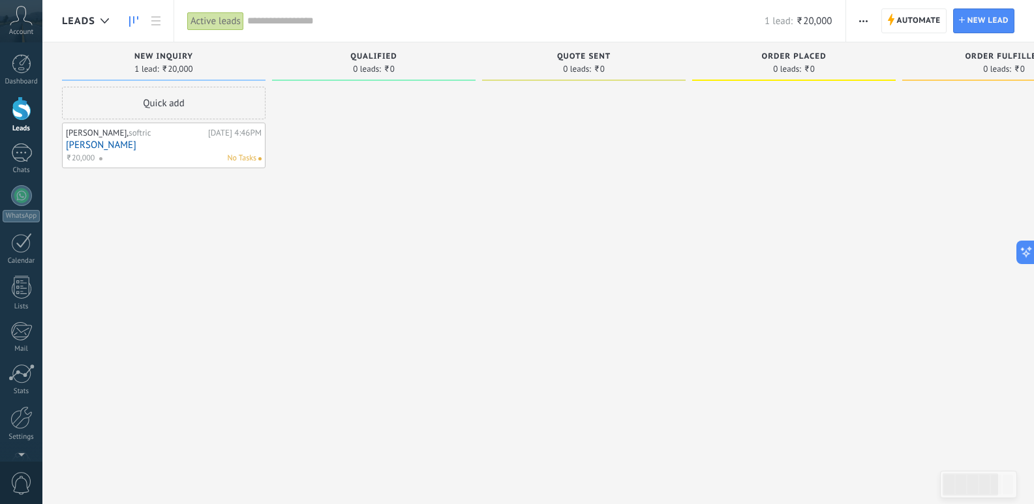
click at [236, 161] on span "No Tasks" at bounding box center [241, 159] width 29 height 12
click at [175, 284] on div "Quick add [PERSON_NAME], softric [DATE] 4:46PM [PERSON_NAME] ₹20,000 No Tasks" at bounding box center [164, 254] width 204 height 334
click at [205, 25] on div "Active leads" at bounding box center [215, 21] width 57 height 19
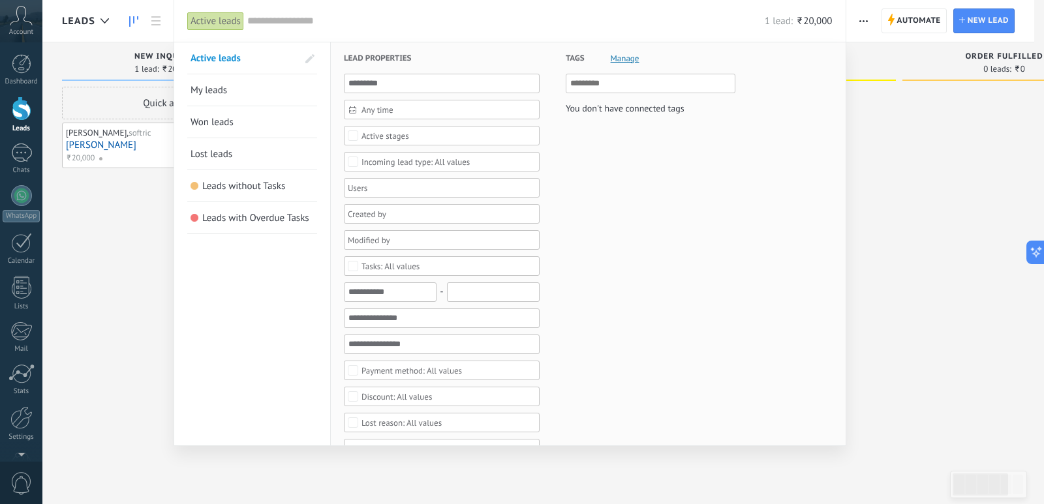
click at [112, 258] on div at bounding box center [522, 252] width 1044 height 504
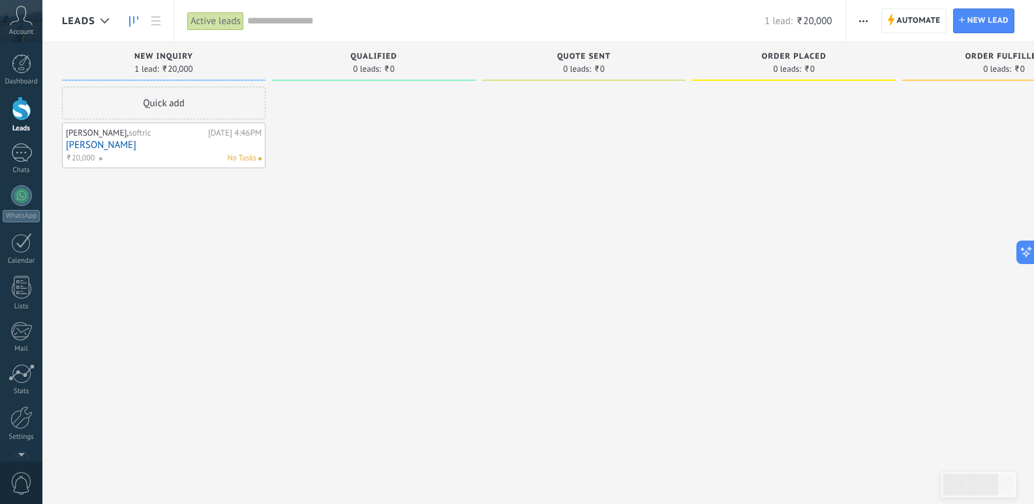
click at [241, 164] on span "No Tasks" at bounding box center [241, 159] width 29 height 12
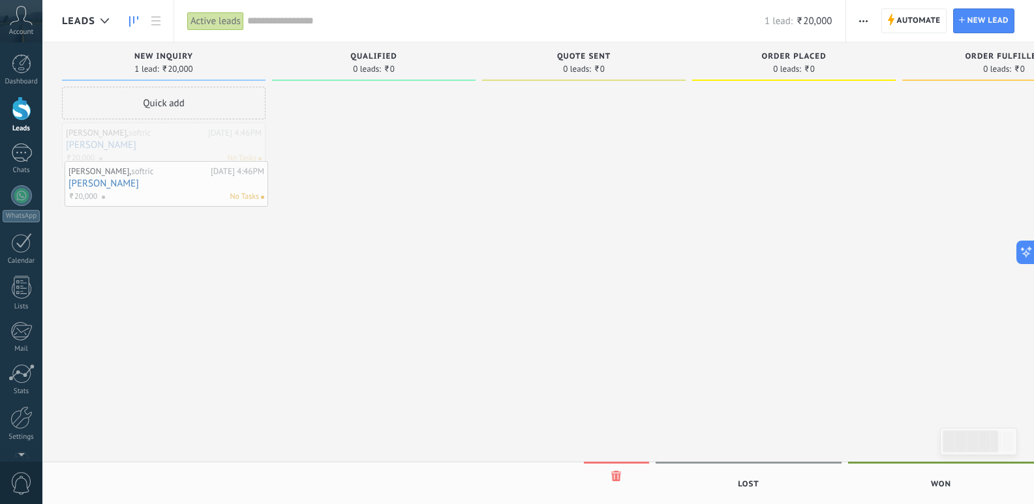
drag, startPoint x: 144, startPoint y: 160, endPoint x: 145, endPoint y: 195, distance: 34.6
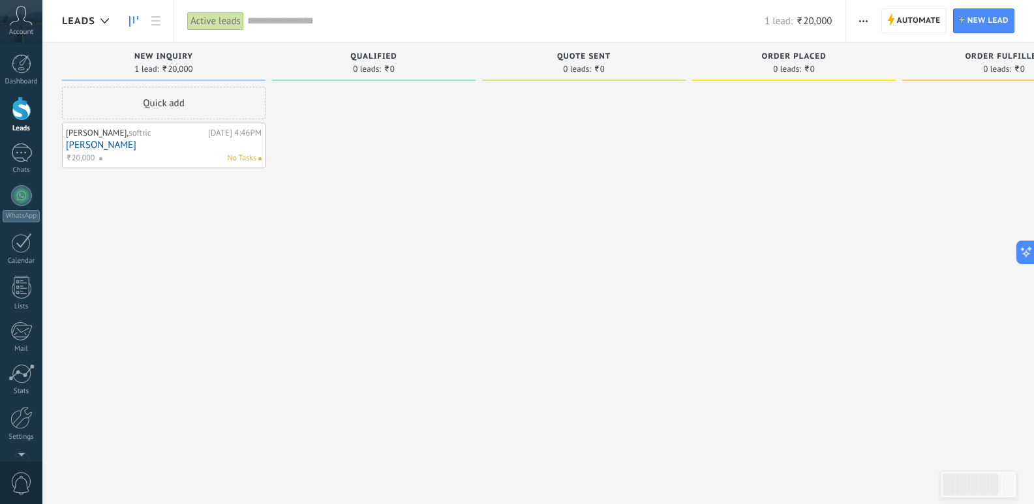
drag, startPoint x: 143, startPoint y: 147, endPoint x: 114, endPoint y: 198, distance: 58.7
click at [120, 209] on div "Quick add [PERSON_NAME], softric [DATE] 4:46PM [PERSON_NAME] ₹20,000 No Tasks" at bounding box center [164, 254] width 204 height 334
click at [152, 147] on link "[PERSON_NAME]" at bounding box center [164, 145] width 196 height 11
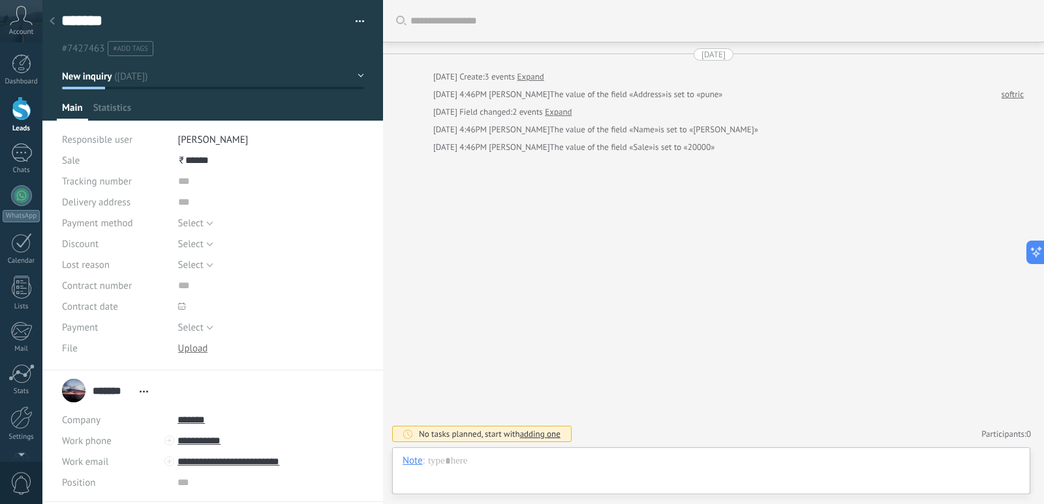
scroll to position [13, 0]
click at [116, 112] on span "Statistics" at bounding box center [112, 111] width 38 height 19
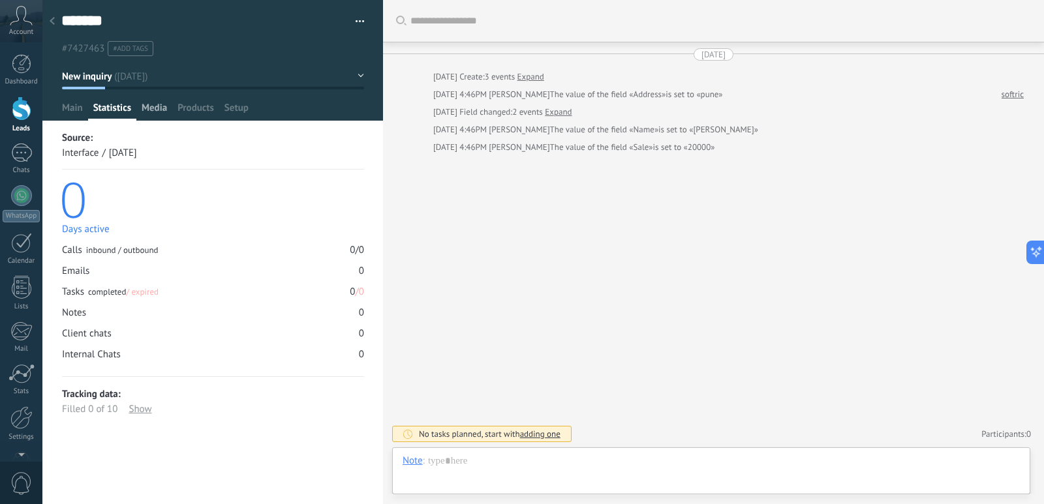
click at [160, 109] on span "Media" at bounding box center [154, 111] width 25 height 19
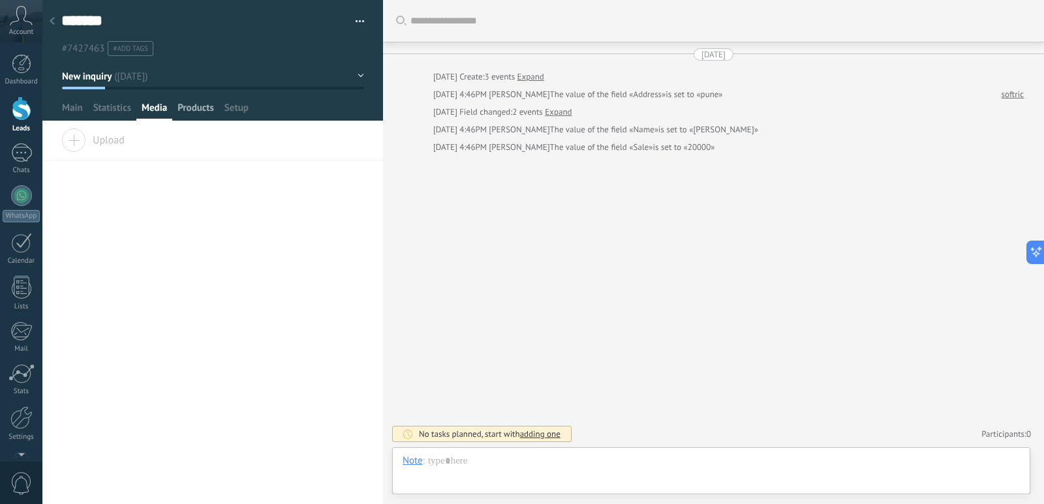
click at [203, 107] on span "Products" at bounding box center [195, 111] width 37 height 19
click at [241, 107] on span "Setup" at bounding box center [236, 111] width 24 height 19
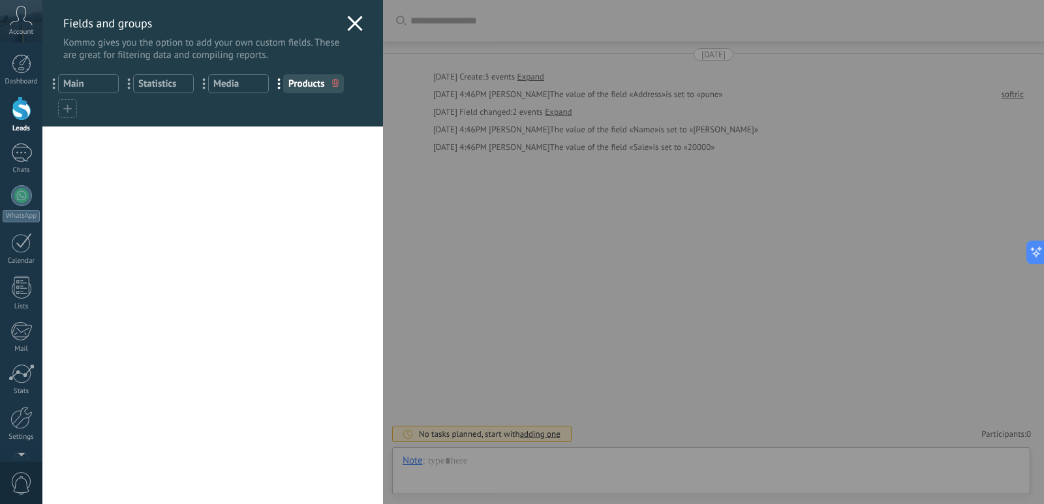
click at [349, 23] on use at bounding box center [354, 23] width 15 height 15
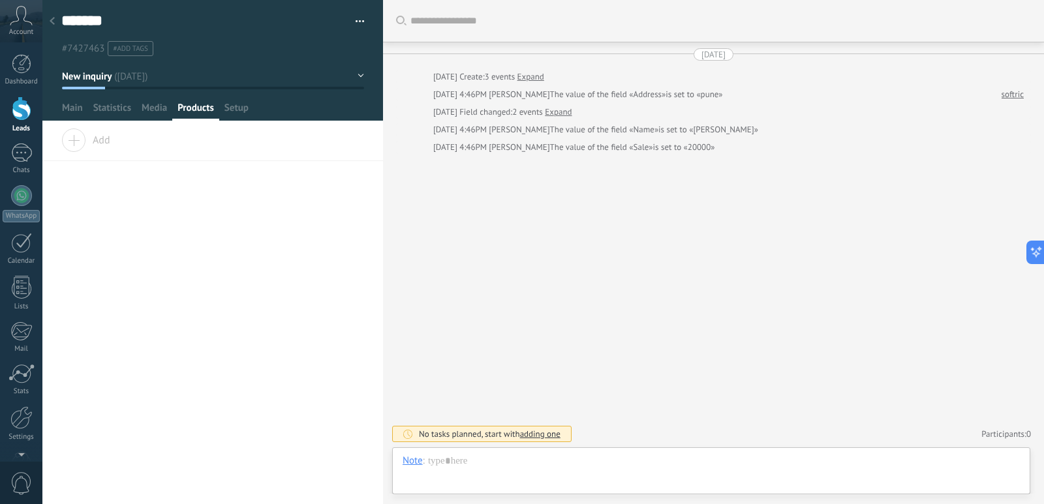
click at [1005, 92] on link "softric" at bounding box center [1012, 94] width 22 height 13
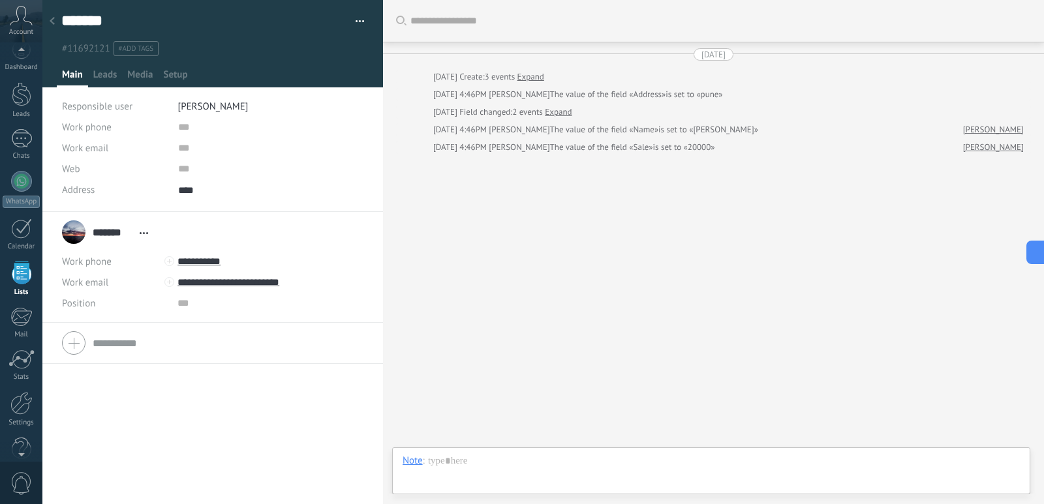
scroll to position [34, 0]
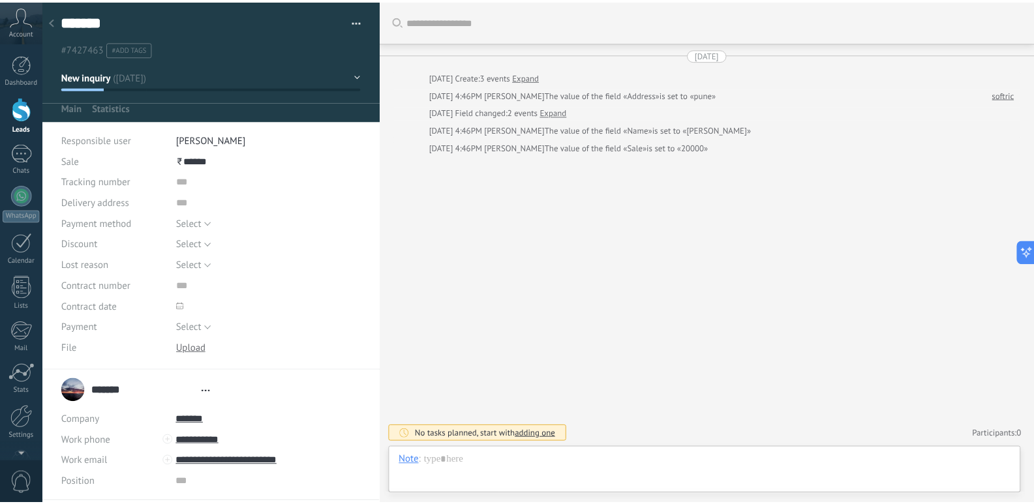
scroll to position [13, 0]
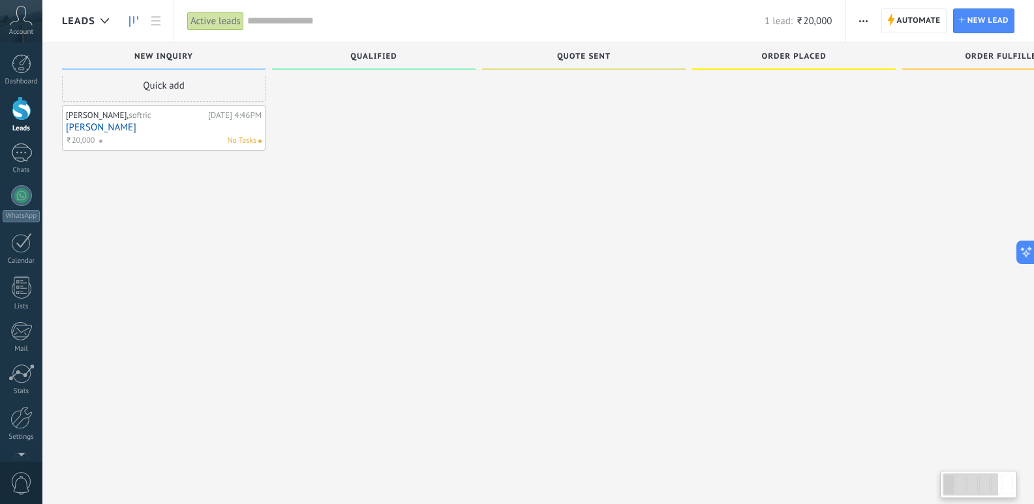
scroll to position [22, 0]
click at [502, 423] on div "Incoming leads Requests: 0 0 0 0 0 New inquiry 1 lead: ₹20,000 Quick add [PERSO…" at bounding box center [698, 246] width 1273 height 452
click at [988, 485] on div at bounding box center [970, 485] width 55 height 22
click at [1004, 486] on div at bounding box center [1008, 485] width 10 height 20
drag, startPoint x: 981, startPoint y: 484, endPoint x: 744, endPoint y: 468, distance: 237.4
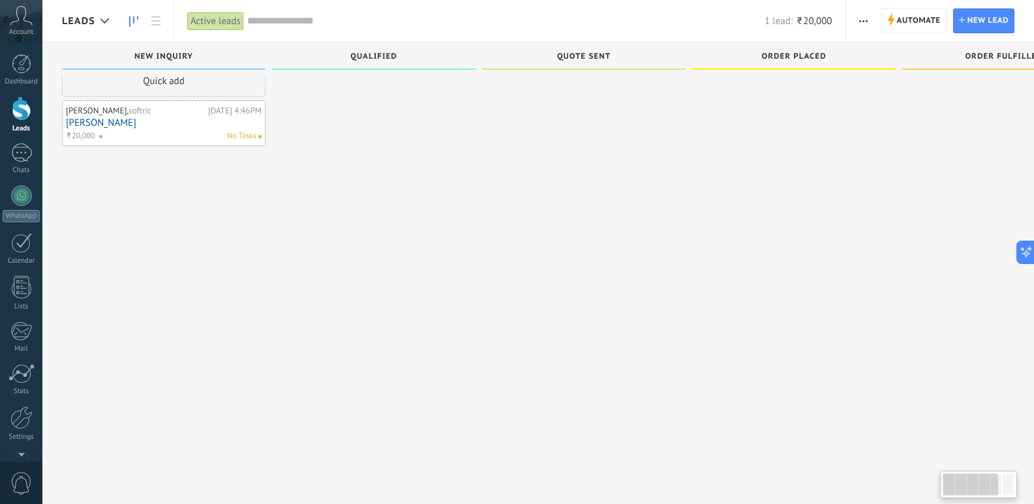
click at [748, 471] on body ".abccls-1,.abccls-2{fill-rule:evenodd}.abccls-2{fill:#fff} .abfcls-1{fill:none}…" at bounding box center [517, 230] width 1034 height 504
click at [727, 393] on div at bounding box center [794, 232] width 204 height 334
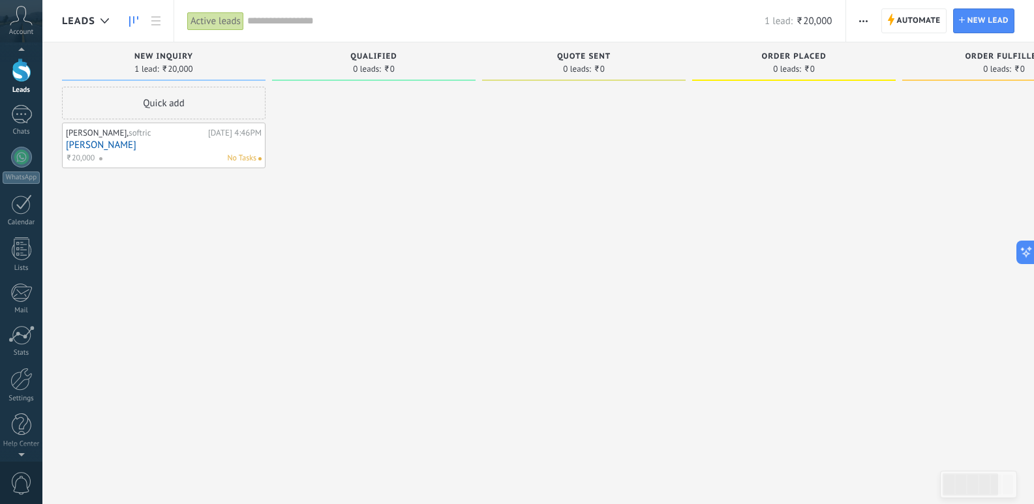
scroll to position [0, 0]
click at [20, 118] on div at bounding box center [22, 109] width 20 height 24
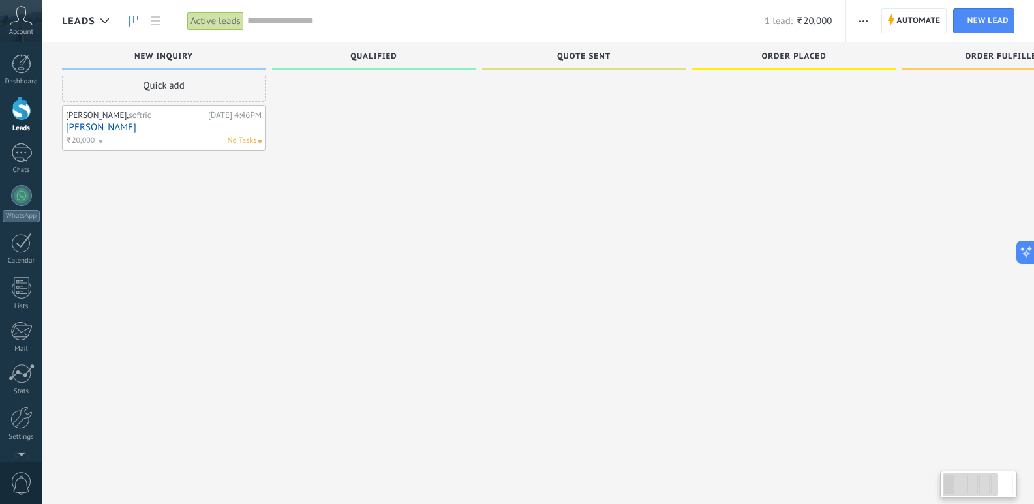
scroll to position [22, 0]
click at [572, 451] on div "Incoming leads Requests: 0 0 0 0 0 0 0 0 0 New inquiry 1 lead: ₹20,000 Quick ad…" at bounding box center [698, 246] width 1273 height 452
click at [904, 468] on div "Incoming leads Requests: 0 0 0 0 0 0 0 0 0 New inquiry 1 lead: ₹20,000 Quick ad…" at bounding box center [698, 246] width 1273 height 452
click at [959, 487] on div at bounding box center [970, 485] width 55 height 22
click at [1020, 249] on icon at bounding box center [1021, 252] width 14 height 14
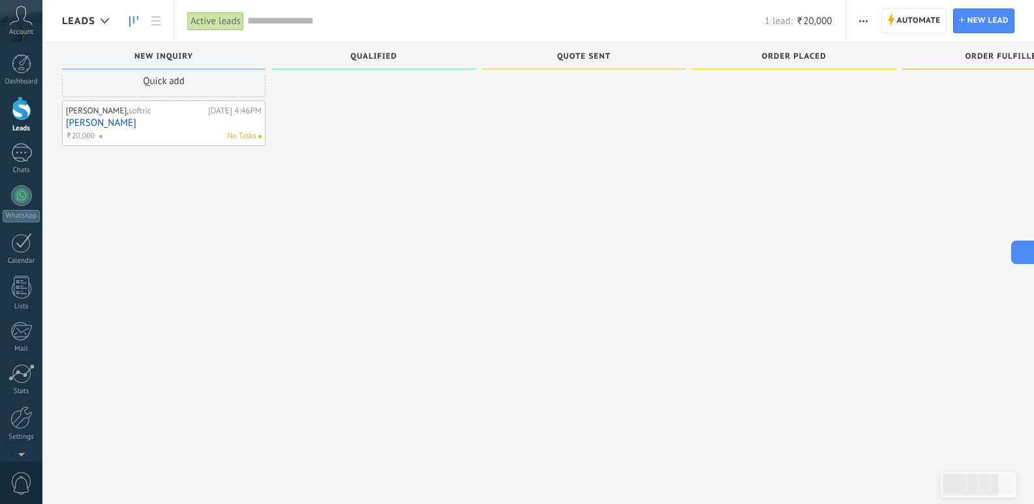
type textarea "****"
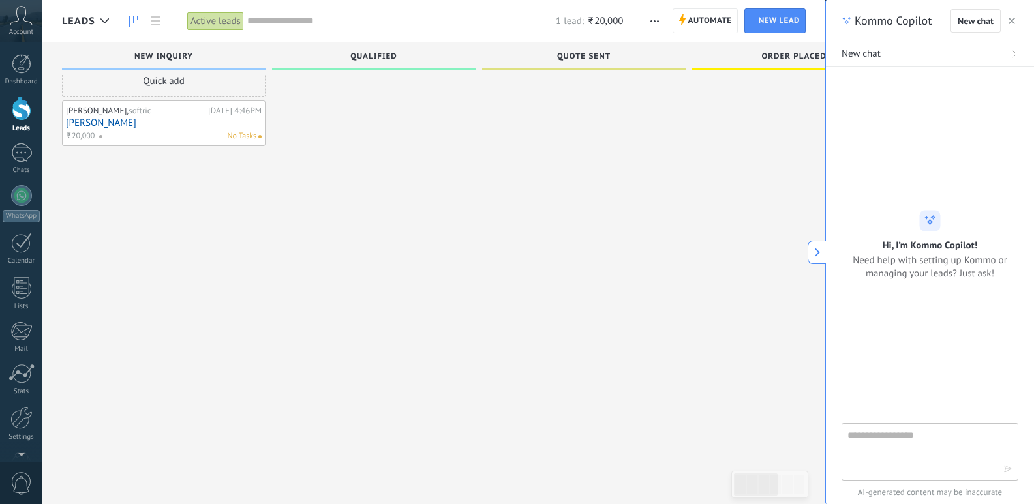
click at [703, 206] on div at bounding box center [794, 232] width 204 height 334
click at [1012, 16] on button "button" at bounding box center [1011, 21] width 13 height 16
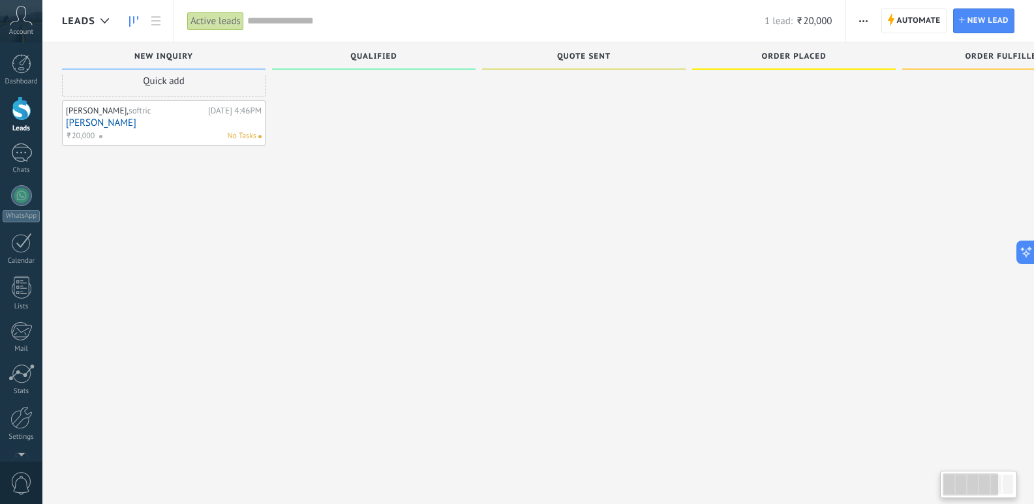
click at [498, 408] on div "Incoming leads Requests: 0 0 0 0 0 0 0 0 0 New inquiry 1 lead: ₹20,000 Quick ad…" at bounding box center [698, 246] width 1273 height 452
click at [137, 484] on div "Incoming leads Requests: 0 0 0 0 0 0 0 0 0 New inquiry 1 lead: ₹20,000 Quick ad…" at bounding box center [538, 262] width 992 height 485
click at [35, 442] on div "Dashboard Leads Chats WhatsApp Customers" at bounding box center [21, 267] width 42 height 446
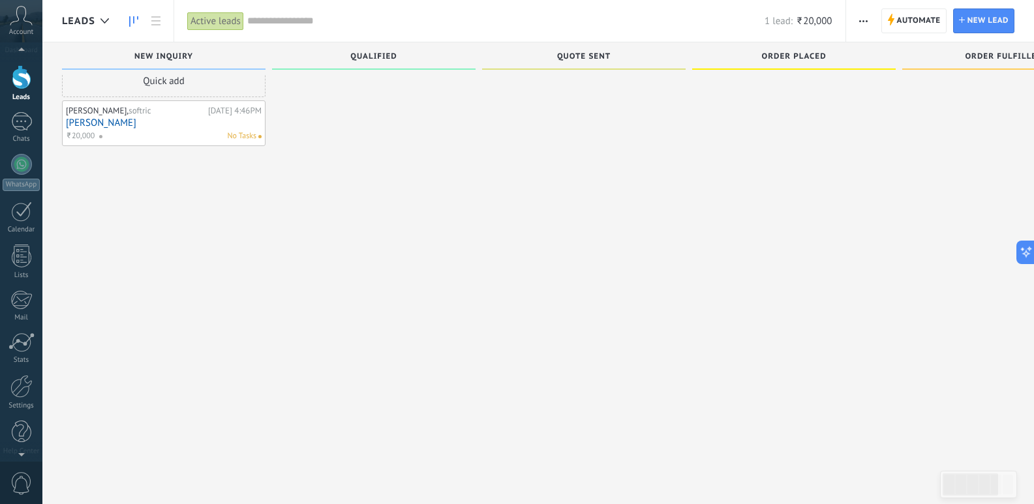
scroll to position [38, 0]
click at [16, 451] on div "Dashboard Leads Chats WhatsApp Customers" at bounding box center [21, 239] width 42 height 446
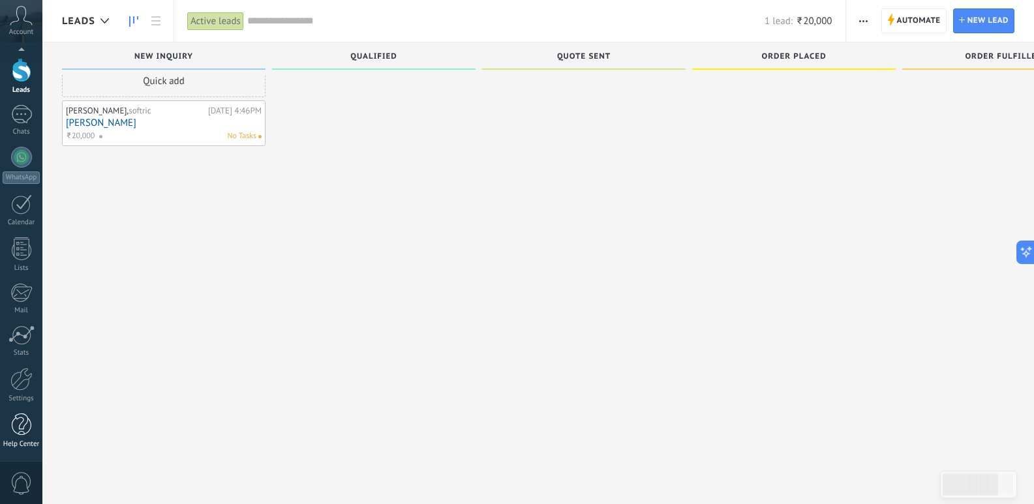
scroll to position [0, 0]
click at [130, 23] on use at bounding box center [133, 21] width 9 height 10
click at [156, 17] on use at bounding box center [155, 20] width 9 height 9
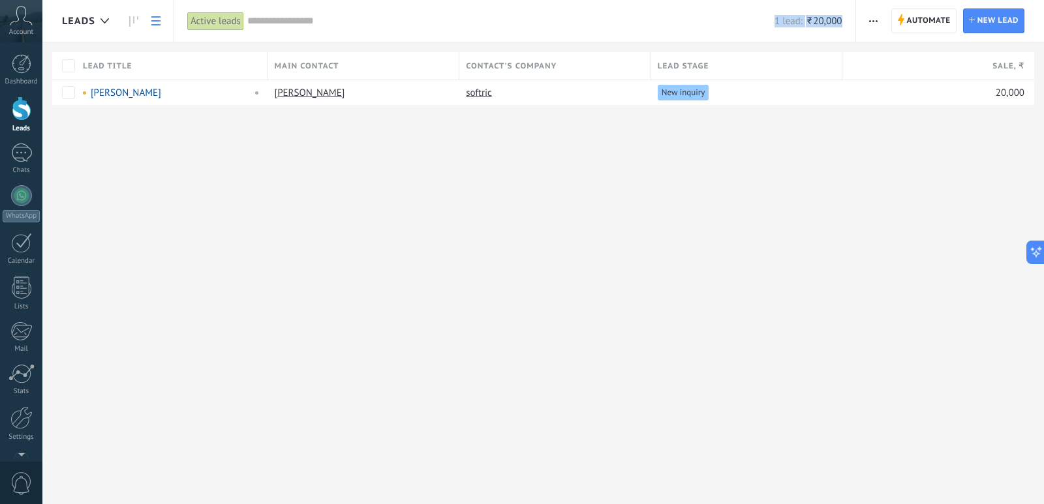
drag, startPoint x: 543, startPoint y: 402, endPoint x: 557, endPoint y: 497, distance: 96.2
click at [565, 504] on html ".abccls-1,.abccls-2{fill-rule:evenodd}.abccls-2{fill:#fff} .abfcls-1{fill:none}…" at bounding box center [522, 252] width 1044 height 504
drag, startPoint x: 546, startPoint y: 365, endPoint x: 541, endPoint y: 423, distance: 58.3
drag, startPoint x: 541, startPoint y: 423, endPoint x: 523, endPoint y: 407, distance: 23.6
click at [523, 407] on div "Leads Automate New broadcast Edit pipeline Print List settings Import Export Fi…" at bounding box center [542, 252] width 1001 height 504
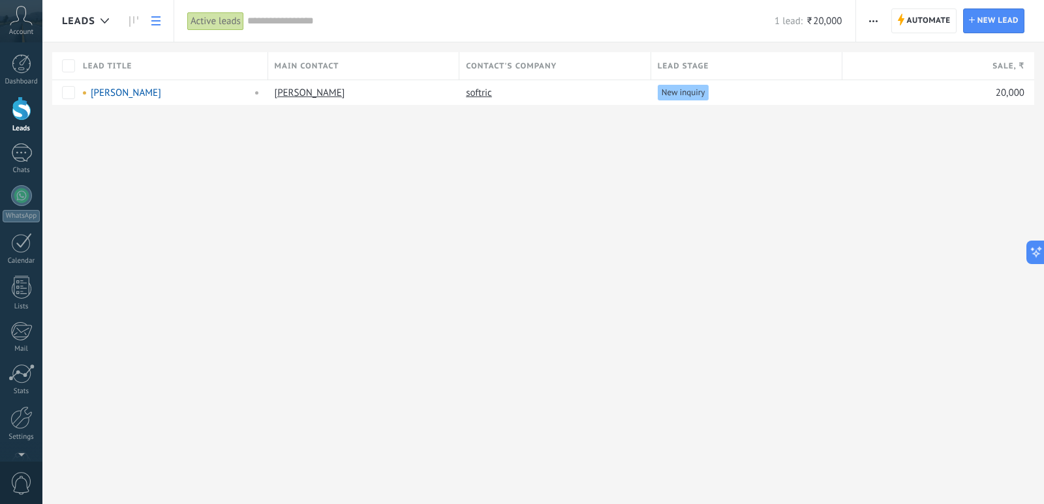
drag, startPoint x: 523, startPoint y: 402, endPoint x: 528, endPoint y: 413, distance: 12.5
click at [528, 413] on div "Leads Automate New broadcast Edit pipeline Print List settings Import Export Fi…" at bounding box center [542, 252] width 1001 height 504
click at [501, 358] on div "Leads Automate New broadcast Edit pipeline Print List settings Import Export Fi…" at bounding box center [542, 252] width 1001 height 504
click at [624, 391] on div "Leads Automate New broadcast Edit pipeline Print List settings Import Export Fi…" at bounding box center [542, 252] width 1001 height 504
click at [909, 27] on span "Automate" at bounding box center [929, 20] width 44 height 23
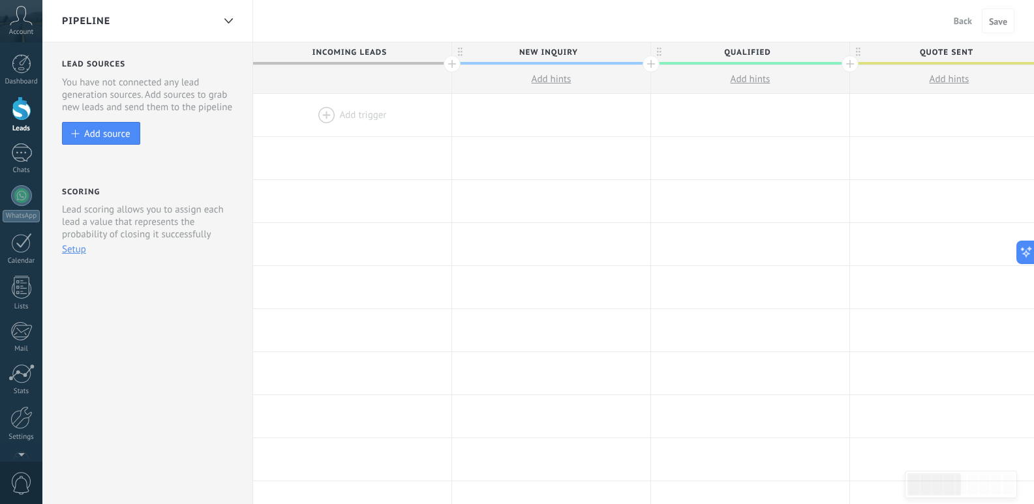
click at [958, 19] on span "Back" at bounding box center [963, 21] width 18 height 12
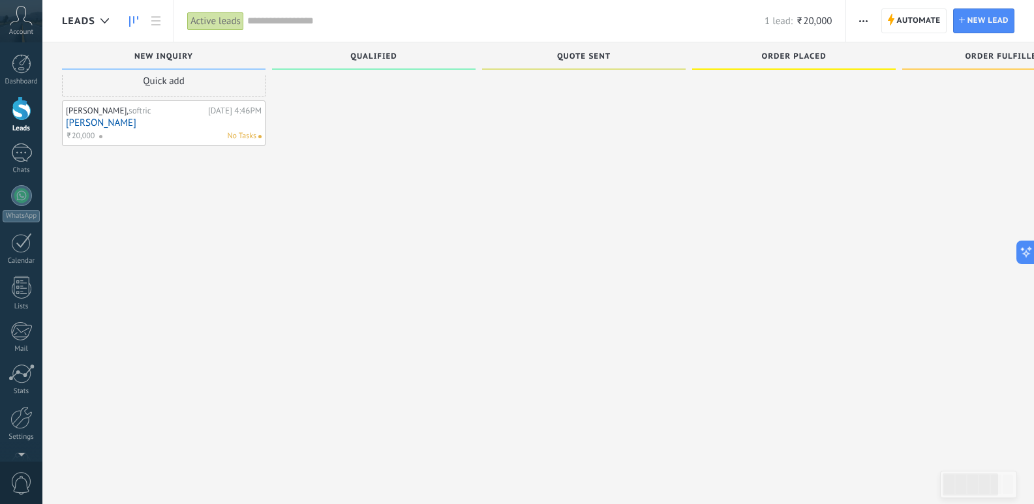
scroll to position [0, 1]
drag, startPoint x: 559, startPoint y: 410, endPoint x: 558, endPoint y: 480, distance: 69.2
click at [558, 480] on div "Incoming leads Requests: 0 0 0 0 0 0 0 0 0 New inquiry 1 lead: ₹20,000 Quick ad…" at bounding box center [538, 262] width 992 height 485
drag, startPoint x: 556, startPoint y: 473, endPoint x: 597, endPoint y: 423, distance: 64.4
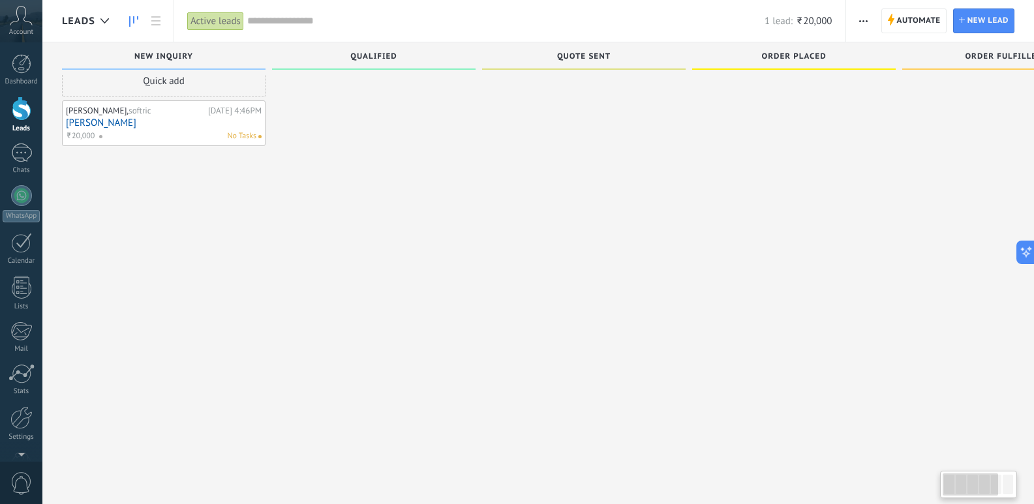
click at [563, 411] on div "Incoming leads Requests: 0 0 0 0 0 0 0 0 0 New inquiry 1 lead: ₹20,000 Quick ad…" at bounding box center [538, 262] width 992 height 485
click at [1010, 490] on div at bounding box center [1008, 485] width 10 height 20
click at [974, 488] on div at bounding box center [970, 485] width 55 height 22
drag, startPoint x: 974, startPoint y: 488, endPoint x: 585, endPoint y: 387, distance: 401.8
click at [585, 387] on body ".abccls-1,.abccls-2{fill-rule:evenodd}.abccls-2{fill:#fff} .abfcls-1{fill:none}…" at bounding box center [517, 230] width 1034 height 504
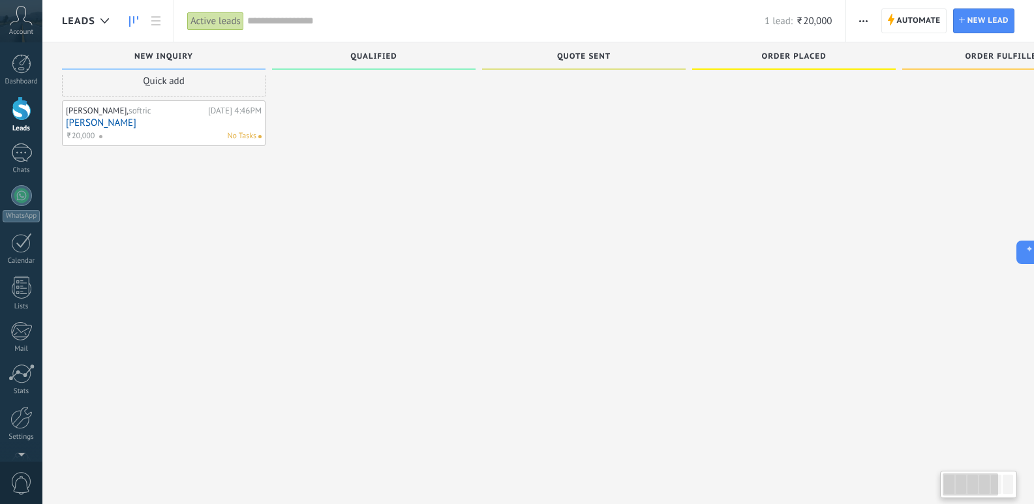
drag, startPoint x: 960, startPoint y: 489, endPoint x: 999, endPoint y: 485, distance: 39.4
click at [1001, 485] on div at bounding box center [996, 485] width 10 height 20
click at [984, 486] on div at bounding box center [970, 485] width 55 height 22
drag, startPoint x: 984, startPoint y: 482, endPoint x: 703, endPoint y: 474, distance: 281.3
click at [983, 482] on div at bounding box center [970, 485] width 55 height 22
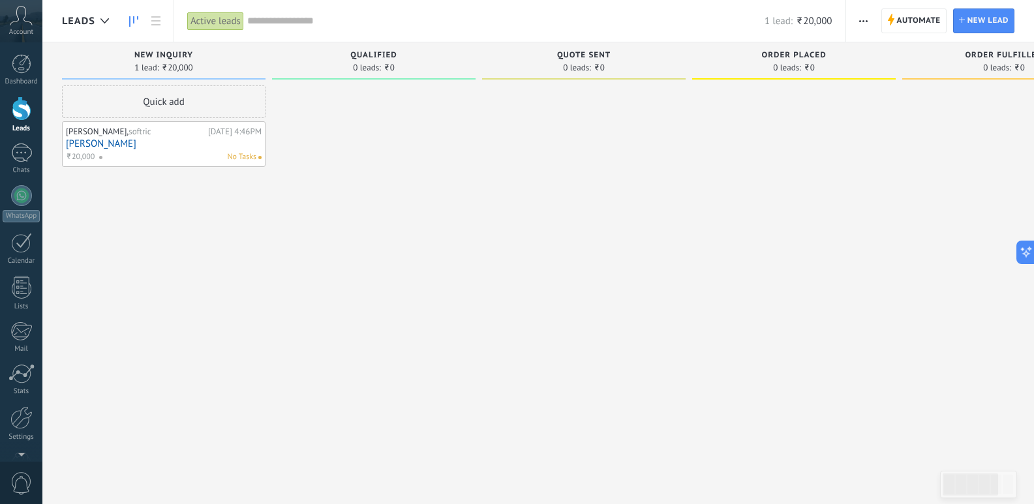
scroll to position [22, 0]
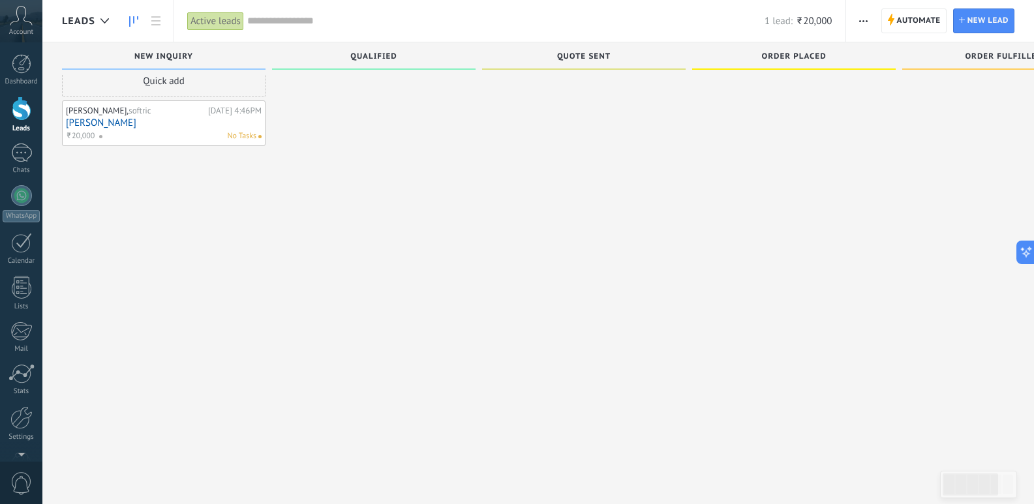
click at [473, 404] on div "Incoming leads Requests: 0 0 0 0 0 0 0 0 0 New inquiry 1 lead: ₹20,000 Quick ad…" at bounding box center [698, 246] width 1273 height 452
click at [24, 172] on div "Chats" at bounding box center [22, 170] width 38 height 8
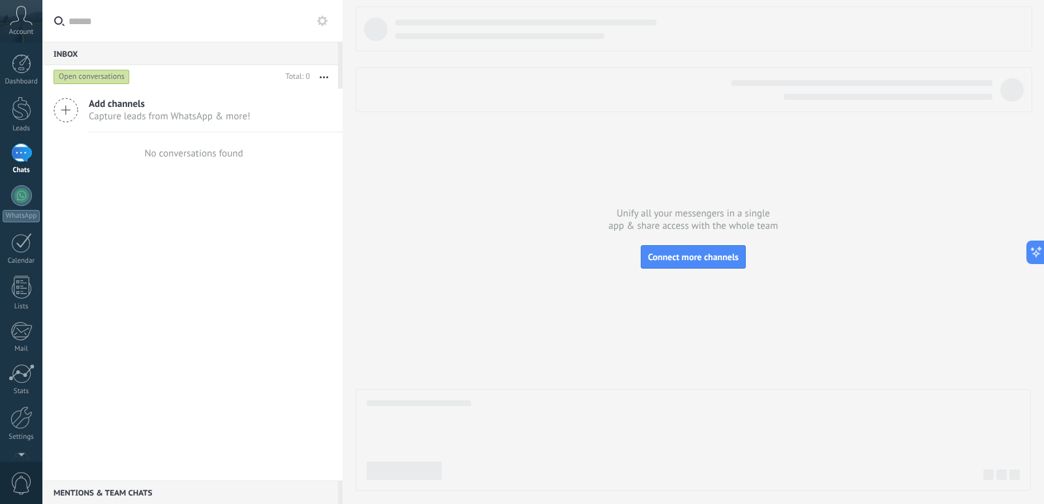
click at [159, 113] on span "Capture leads from WhatsApp & more!" at bounding box center [170, 116] width 162 height 12
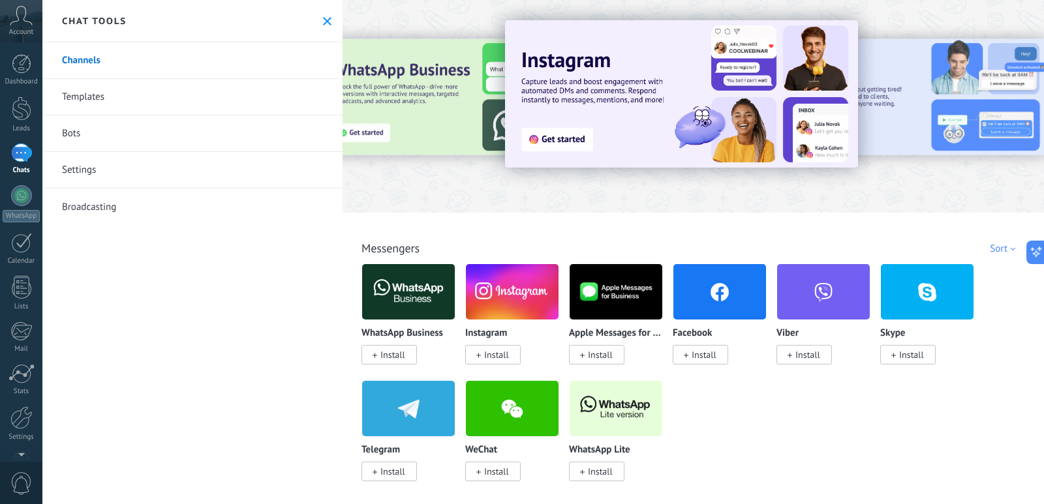
click at [97, 100] on link "Templates" at bounding box center [192, 97] width 300 height 37
